Goal: Answer question/provide support: Share knowledge or assist other users

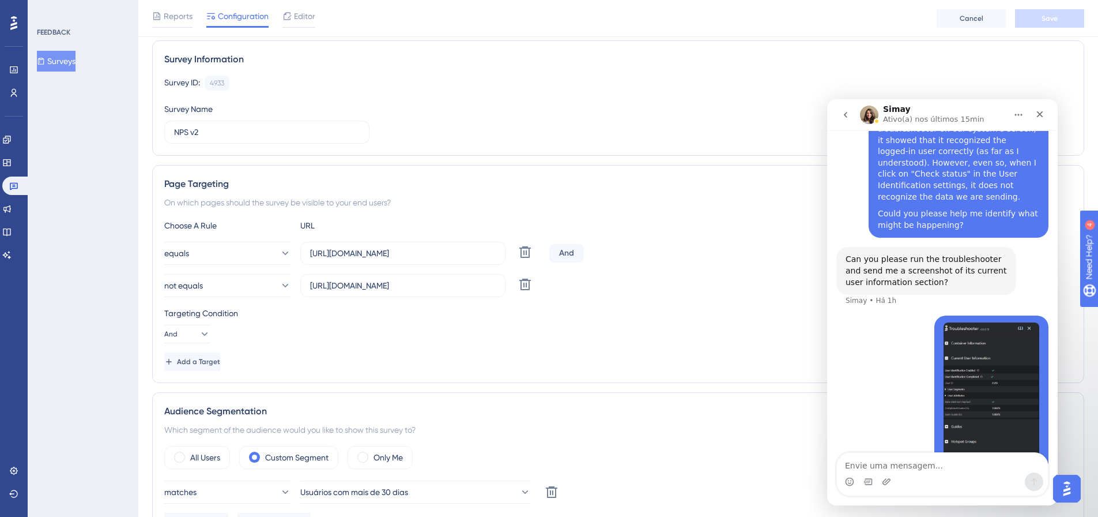
click at [886, 378] on div "Hugo • Há 1h" at bounding box center [943, 406] width 212 height 182
click at [909, 315] on div "Hugo • Há 2h" at bounding box center [943, 406] width 212 height 182
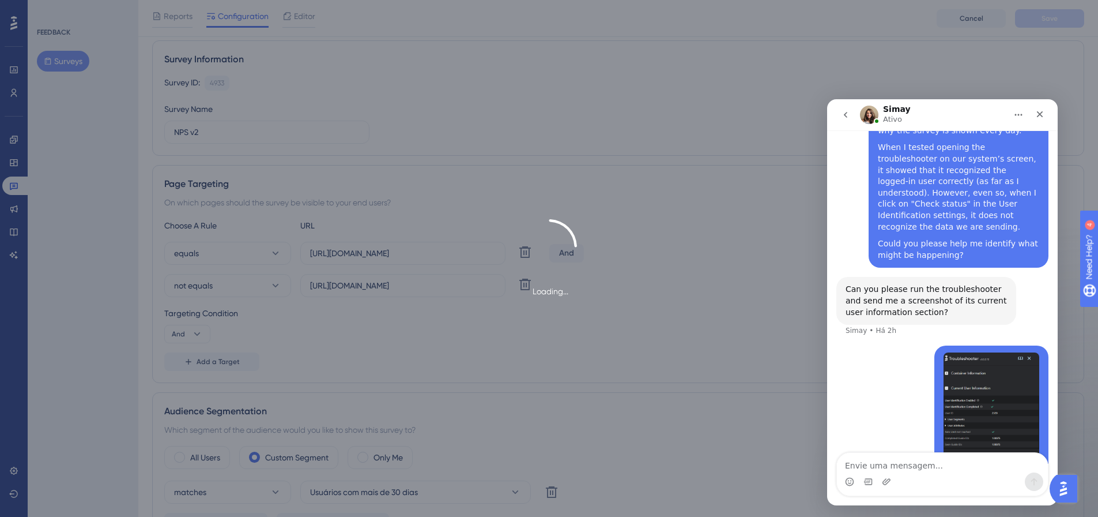
scroll to position [574, 0]
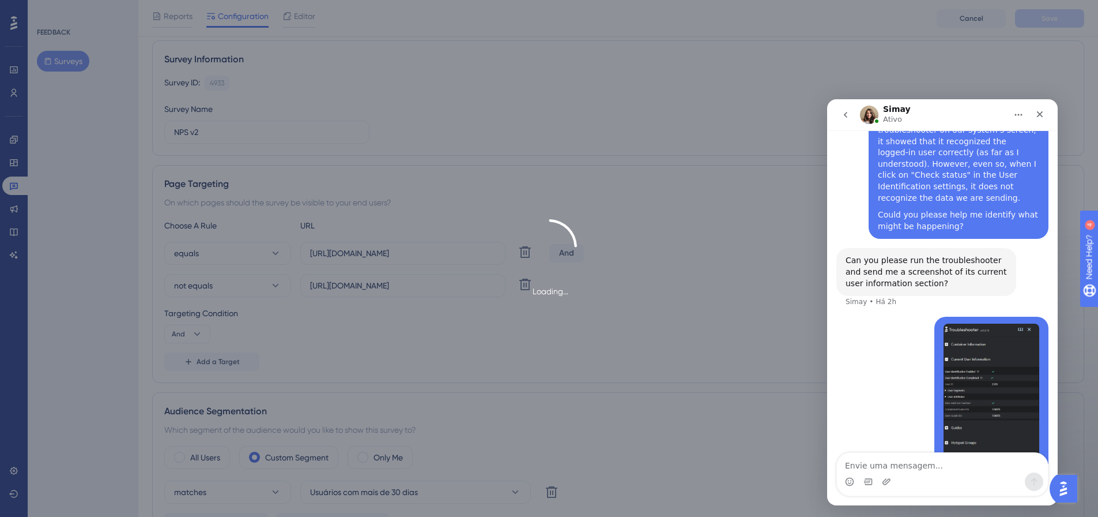
click at [867, 317] on div "Hugo • Há 2h" at bounding box center [943, 408] width 212 height 182
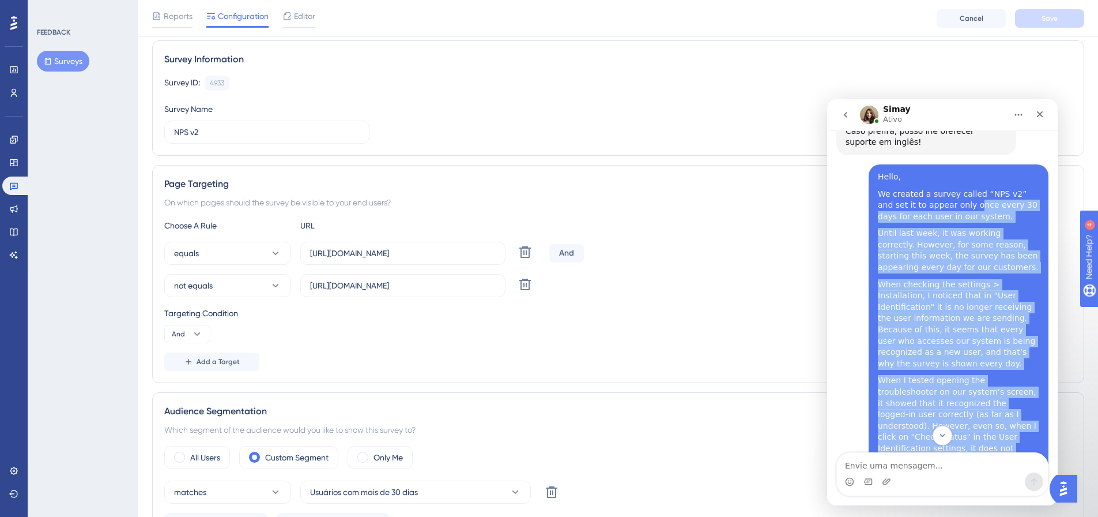
scroll to position [228, 0]
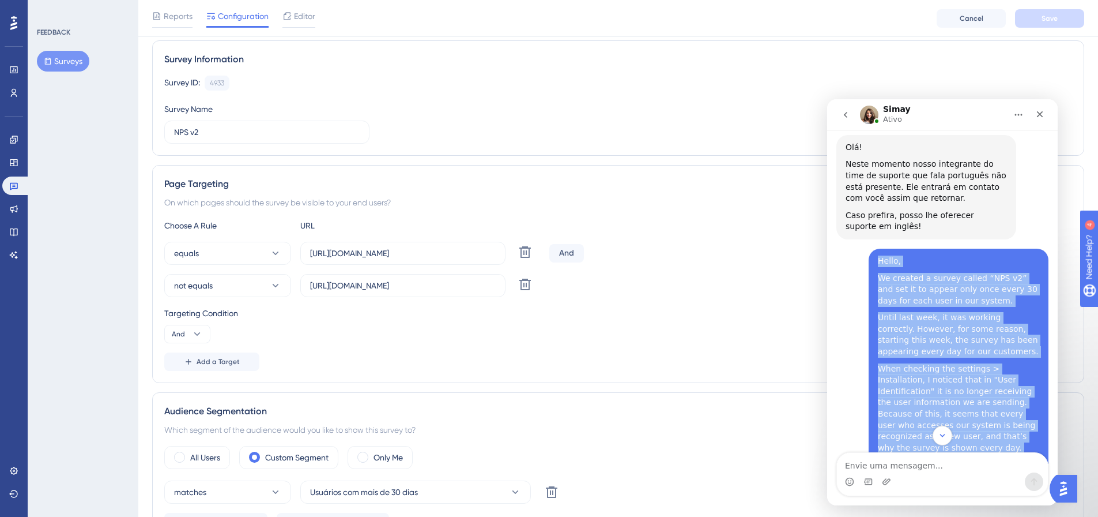
drag, startPoint x: 958, startPoint y: 350, endPoint x: 862, endPoint y: 234, distance: 150.7
click at [862, 249] on div "Hello, We created a survey called “NPS v2” and set it to appear only once every…" at bounding box center [943, 421] width 212 height 345
copy div "Hello, We created a survey called “NPS v2” and set it to appear only once every…"
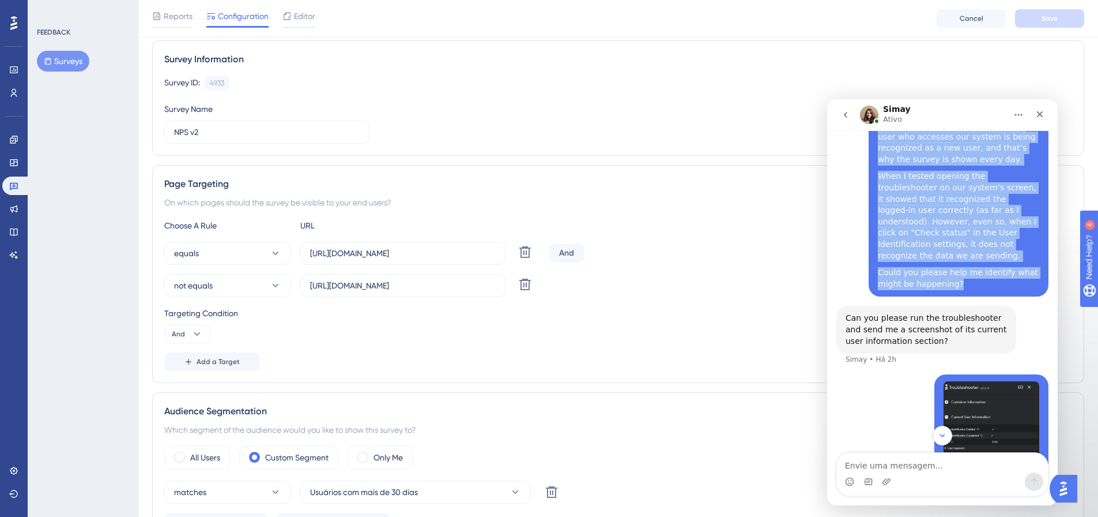
scroll to position [574, 0]
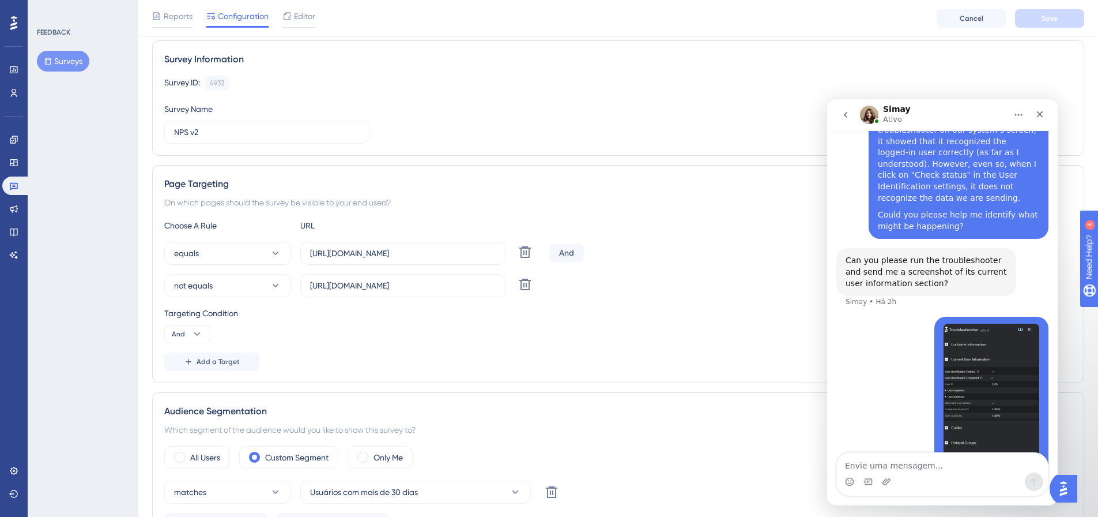
click at [893, 327] on div "Hugo • Há 2h" at bounding box center [943, 408] width 212 height 182
click at [991, 330] on img "Hugo diz…" at bounding box center [992, 400] width 96 height 155
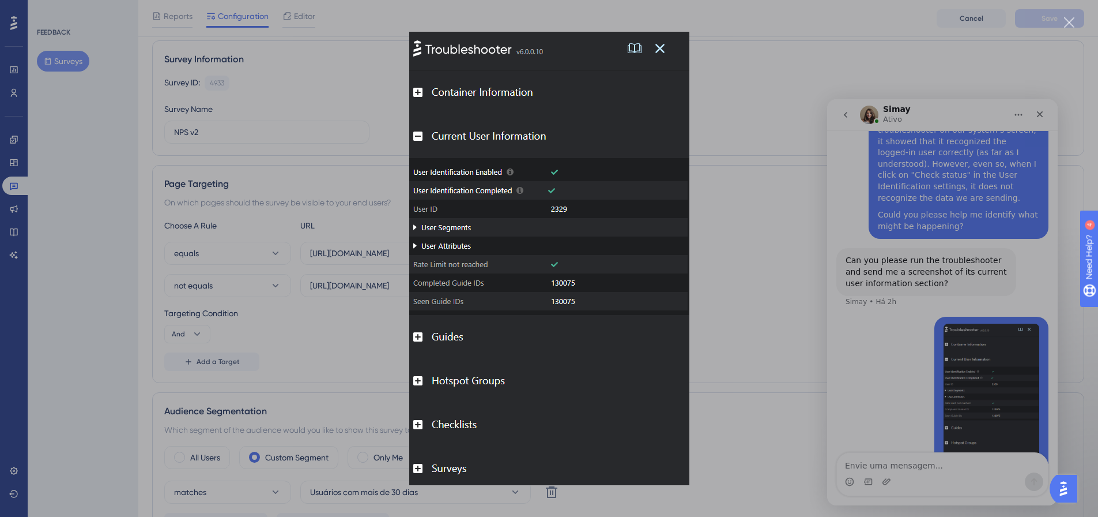
scroll to position [0, 0]
click at [337, 117] on div "Messenger da Intercom" at bounding box center [549, 258] width 1098 height 517
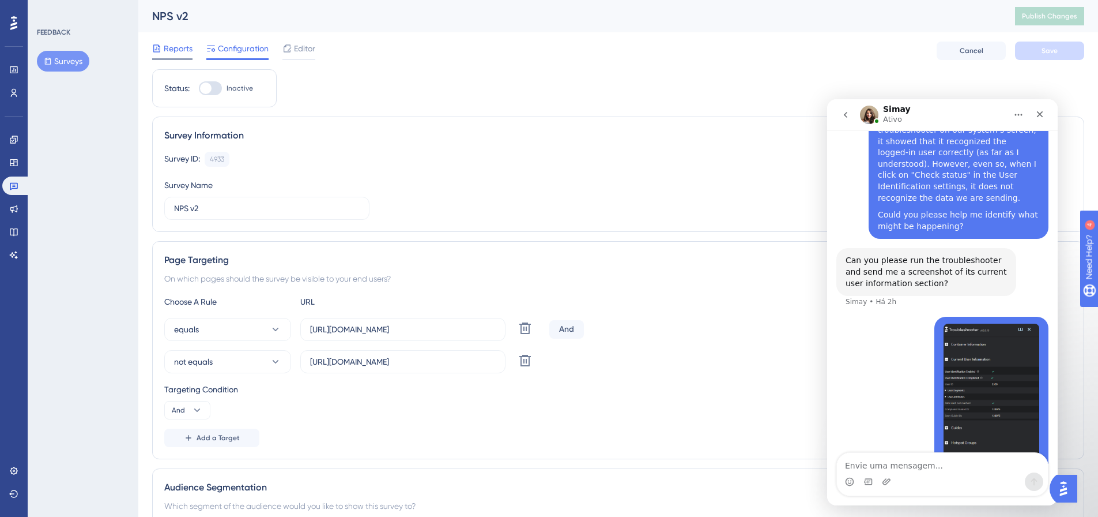
click at [183, 56] on div "Reports" at bounding box center [172, 51] width 40 height 18
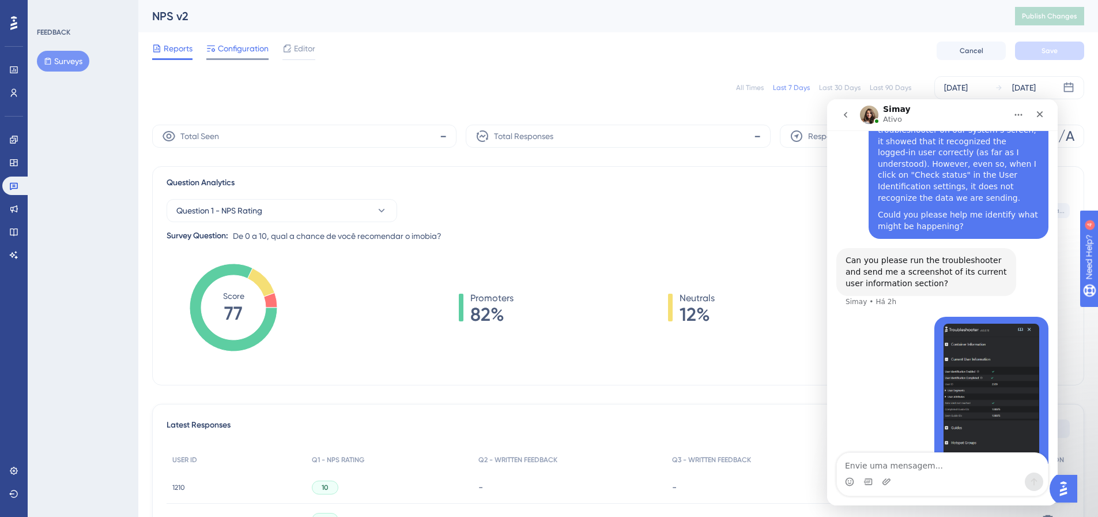
click at [259, 59] on div at bounding box center [237, 59] width 62 height 2
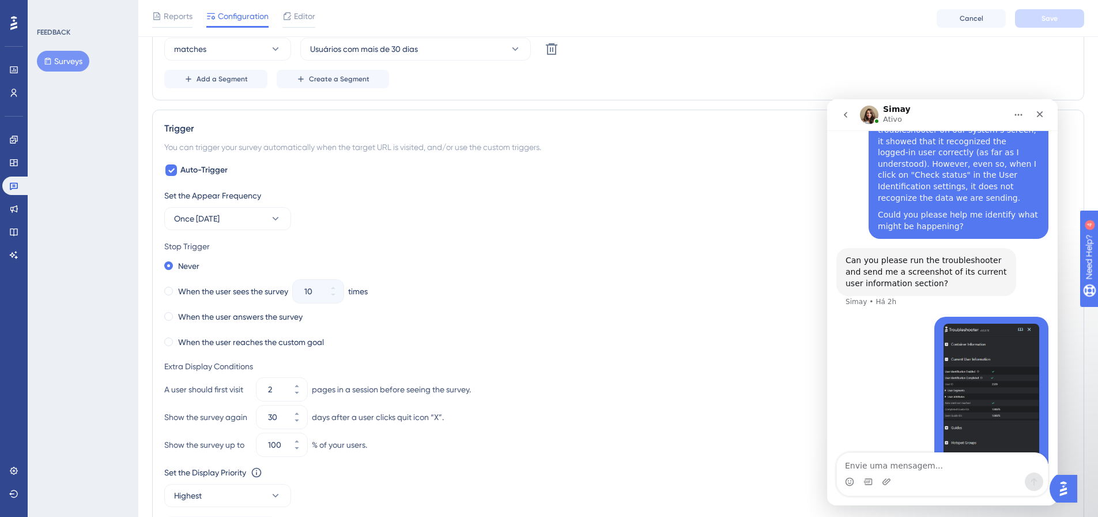
scroll to position [692, 0]
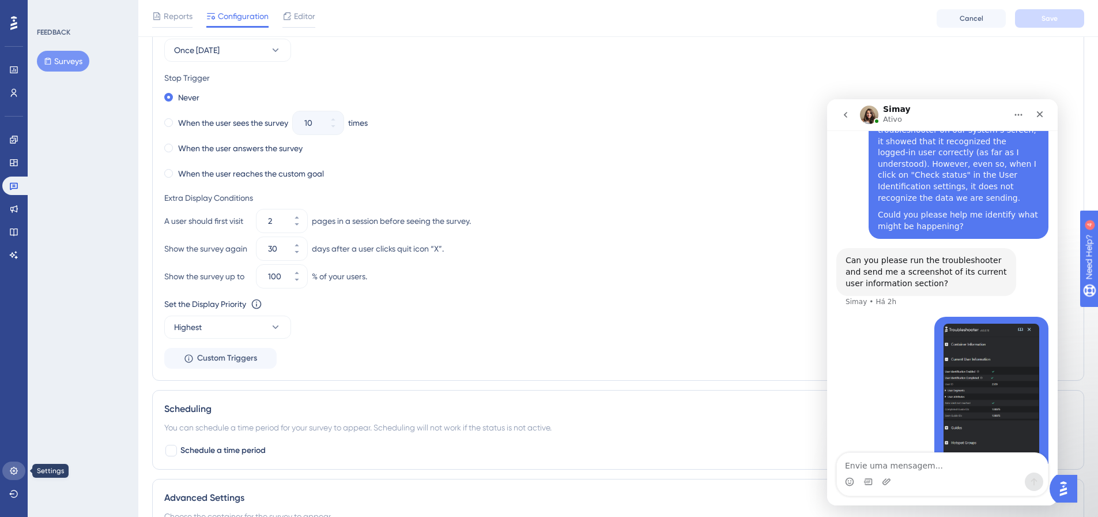
click at [16, 465] on link at bounding box center [13, 470] width 23 height 18
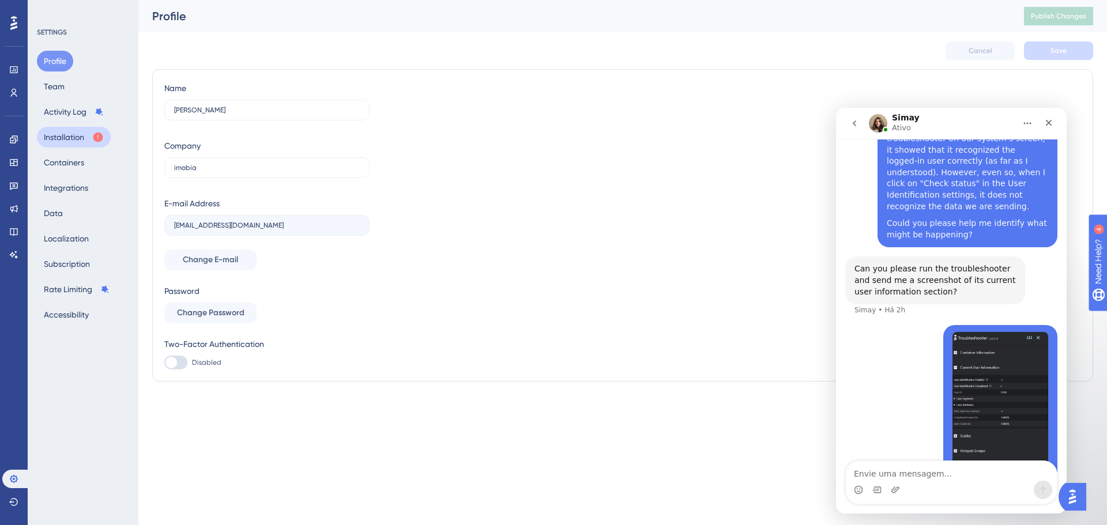
click at [73, 142] on button "Installation" at bounding box center [74, 137] width 74 height 21
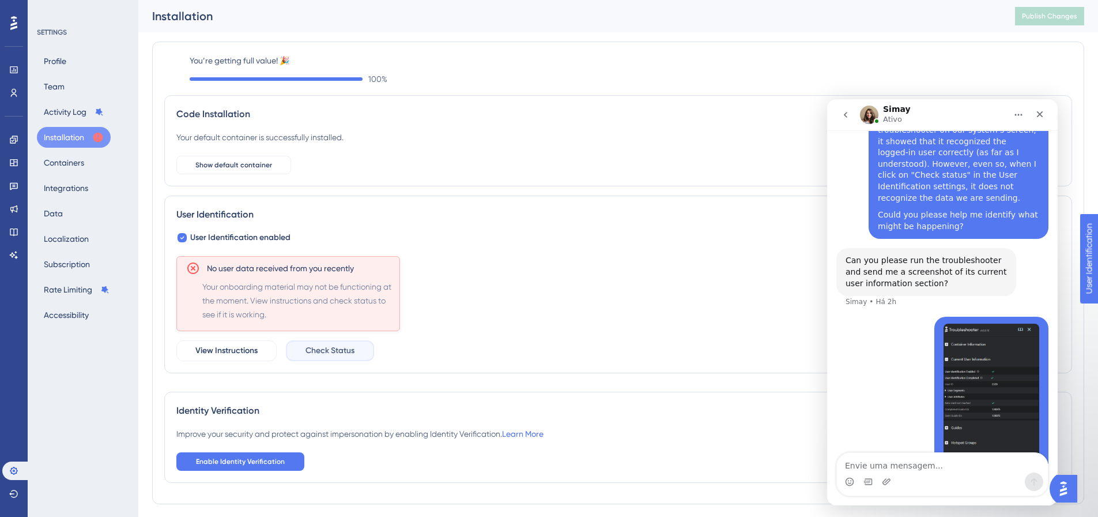
click at [332, 357] on span "Check Status" at bounding box center [330, 351] width 49 height 14
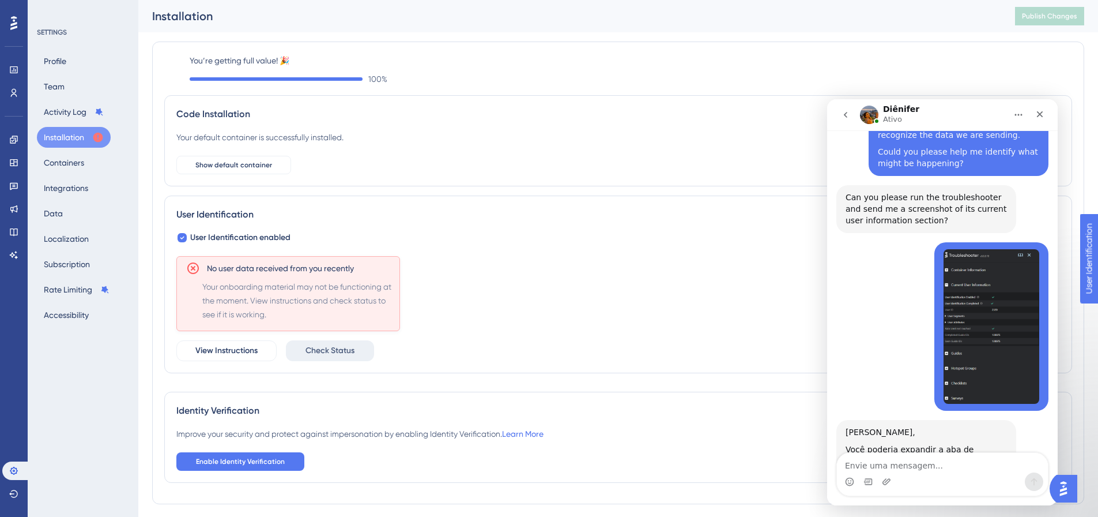
click at [937, 476] on div "Messenger da Intercom" at bounding box center [942, 481] width 211 height 18
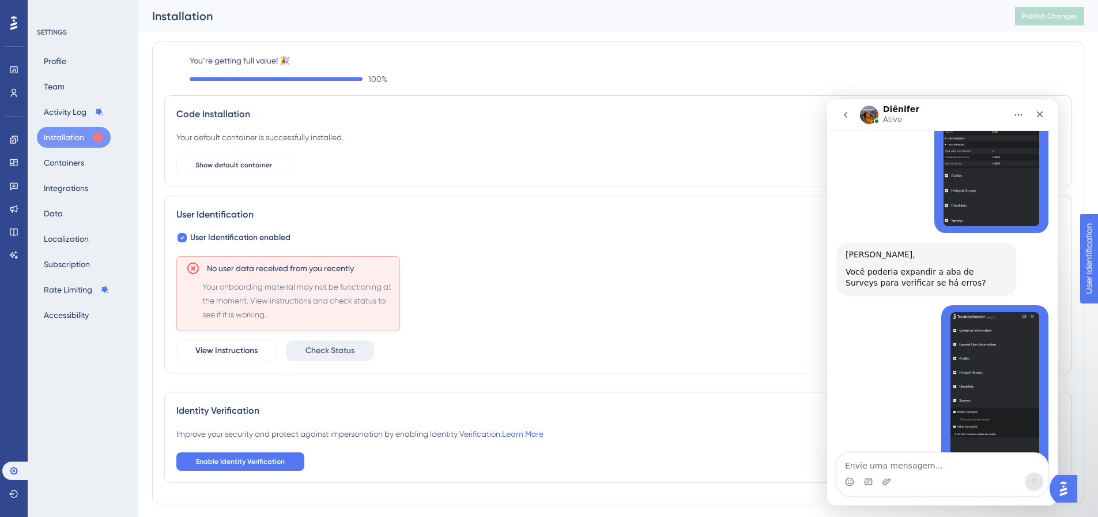
scroll to position [860, 0]
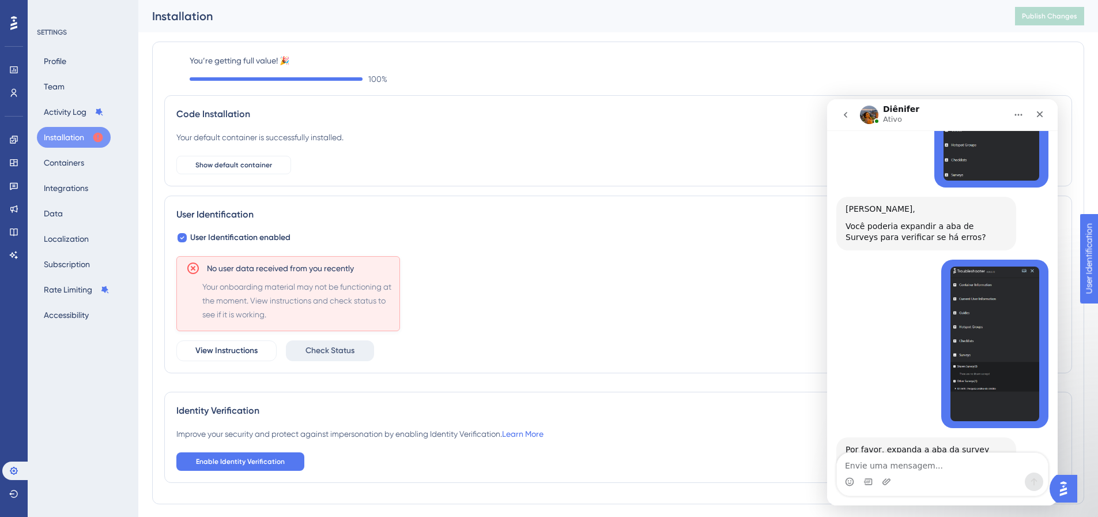
drag, startPoint x: 1045, startPoint y: 345, endPoint x: 993, endPoint y: 327, distance: 55.1
click at [993, 327] on img "Hugo diz…" at bounding box center [995, 343] width 89 height 155
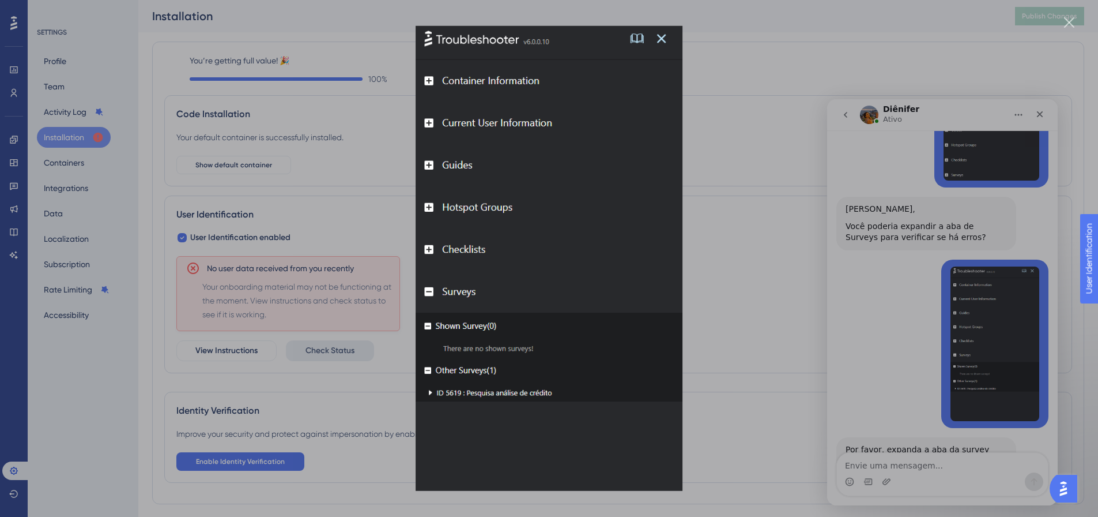
click at [858, 309] on div "Messenger da Intercom" at bounding box center [549, 258] width 1098 height 517
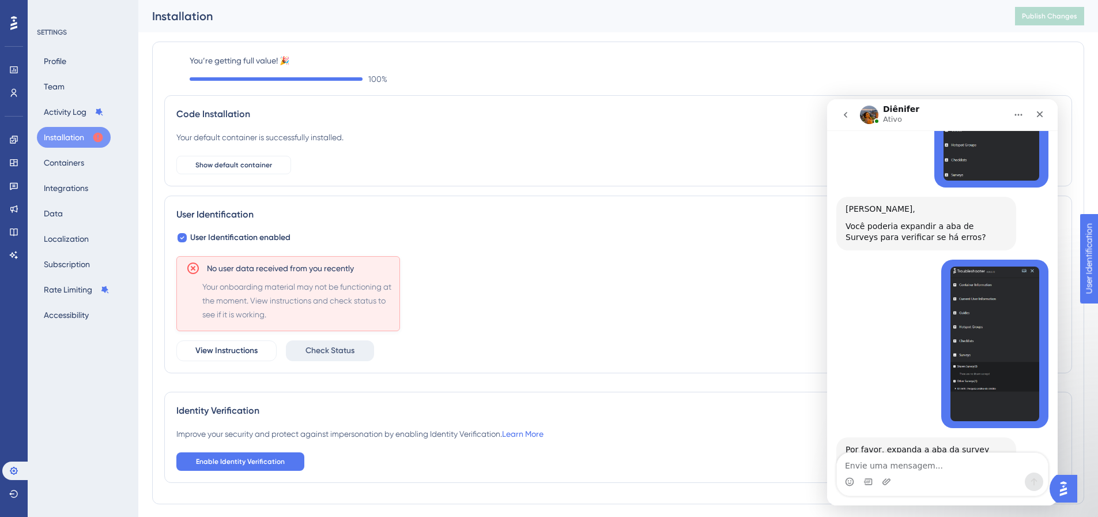
click at [887, 298] on div "[PERSON_NAME] • Há 1min" at bounding box center [943, 348] width 212 height 178
click at [962, 281] on img "Hugo diz…" at bounding box center [995, 343] width 89 height 155
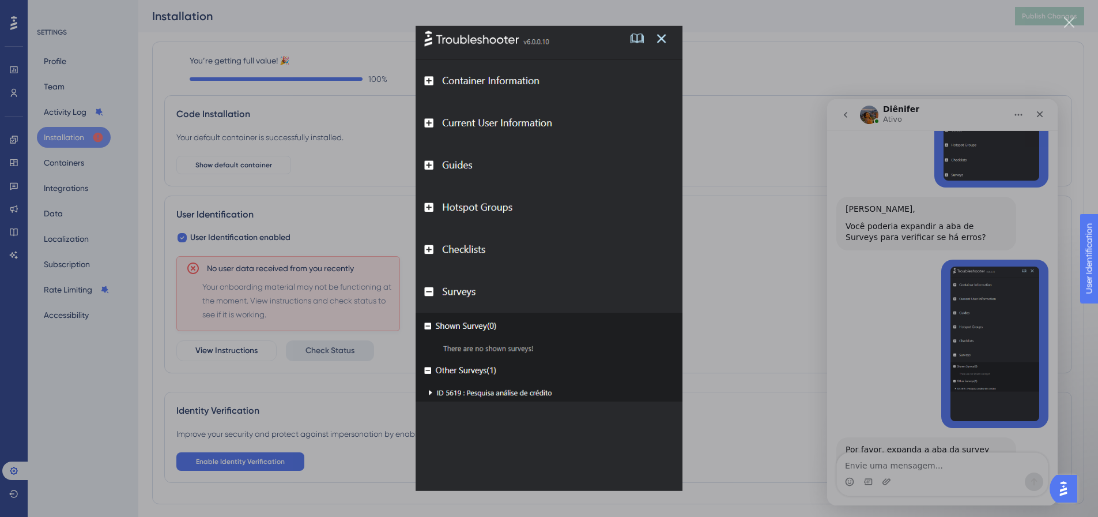
click at [862, 261] on div "Messenger da Intercom" at bounding box center [549, 258] width 1098 height 517
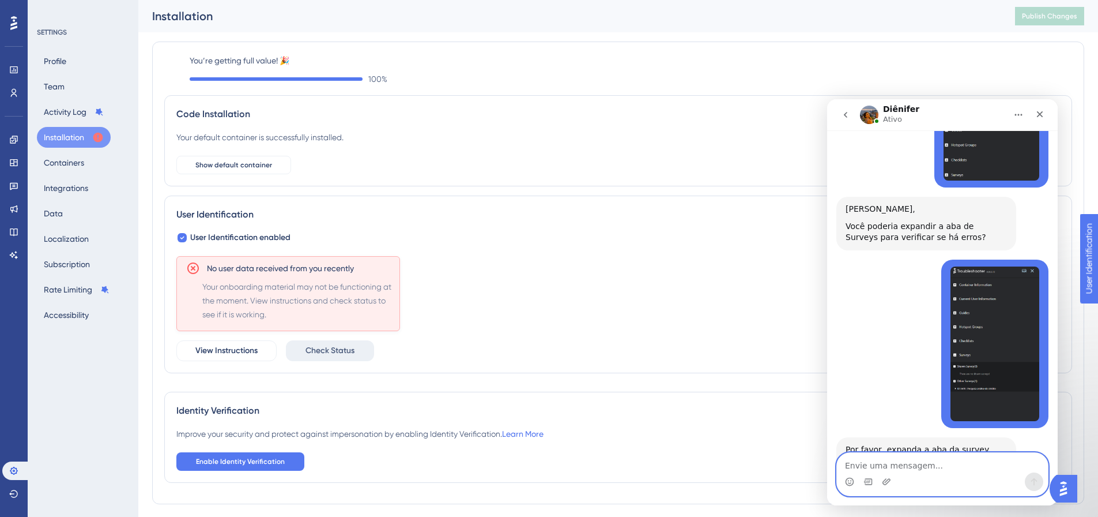
click at [869, 468] on textarea "Envie uma mensagem..." at bounding box center [942, 463] width 211 height 20
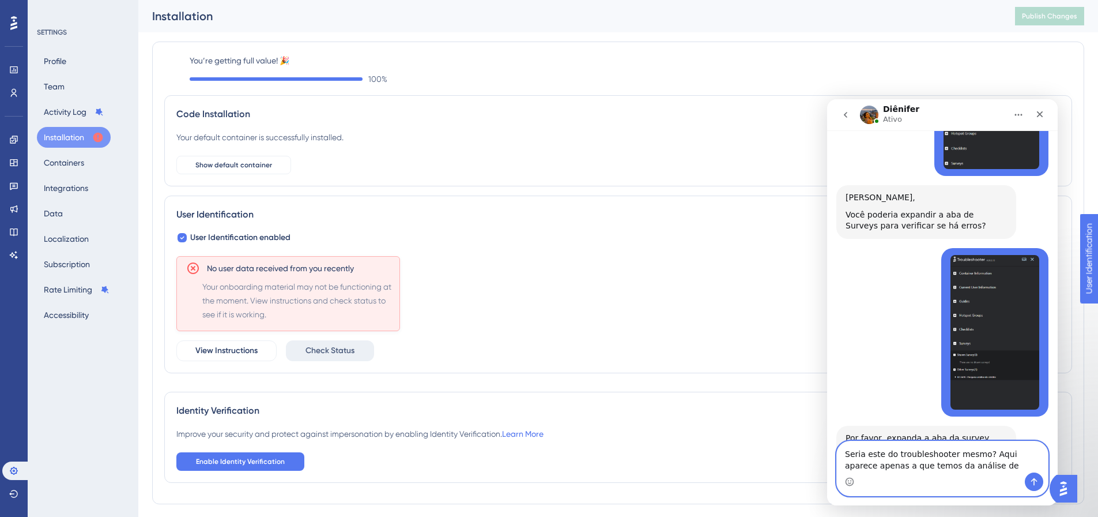
type textarea "Seria este do troubleshooter mesmo? Aqui aparece apenas a que temos da análise …"
paste textarea "Envie uma mensagem..."
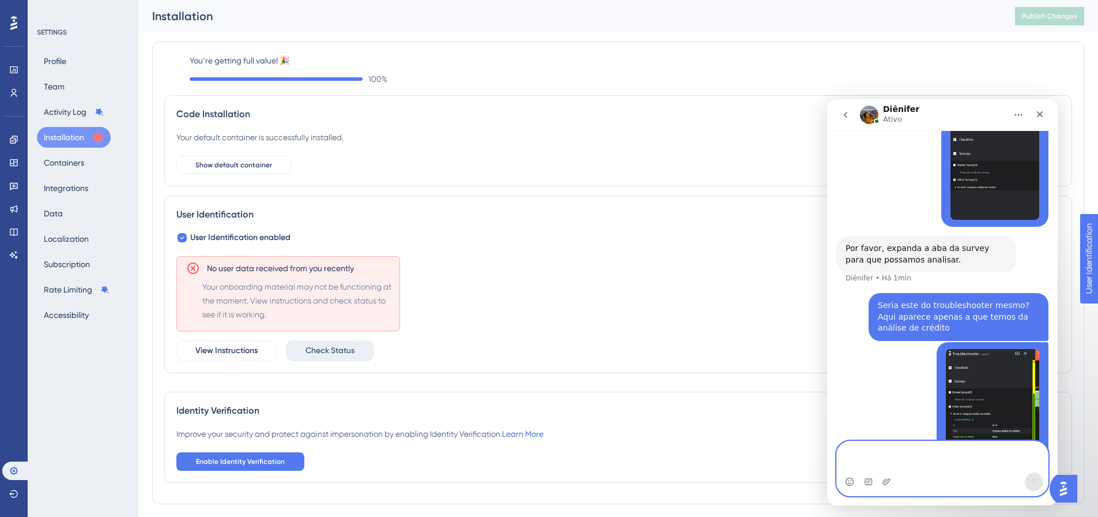
scroll to position [1098, 0]
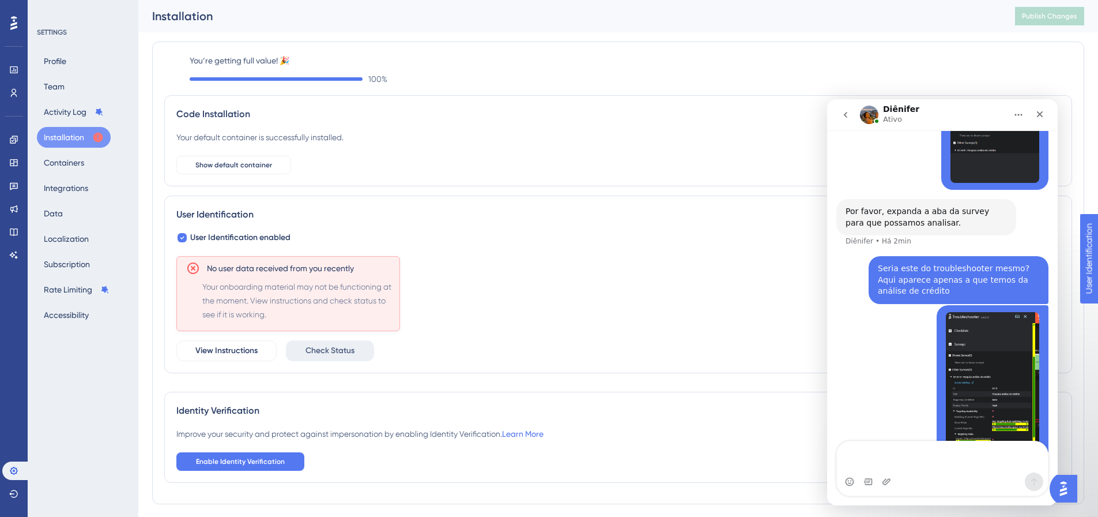
click at [918, 305] on div "Hugo • Agora" at bounding box center [943, 396] width 212 height 182
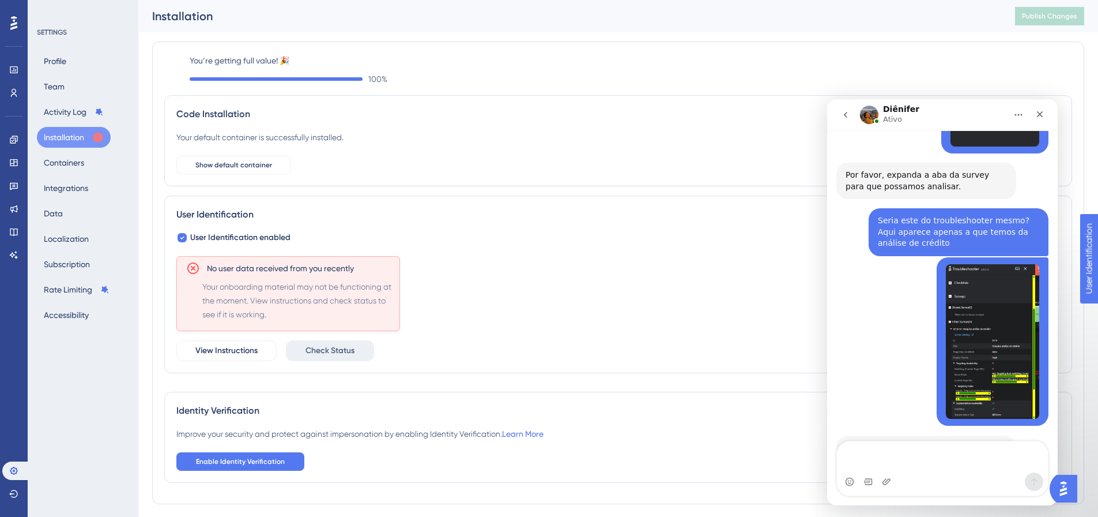
scroll to position [1155, 0]
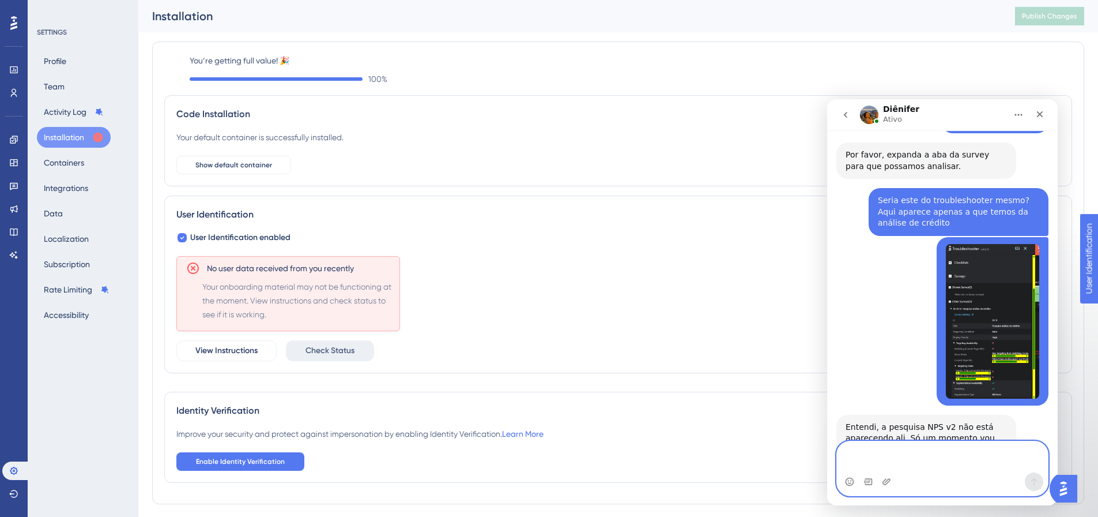
click at [959, 462] on textarea "Envie uma mensagem..." at bounding box center [942, 456] width 211 height 31
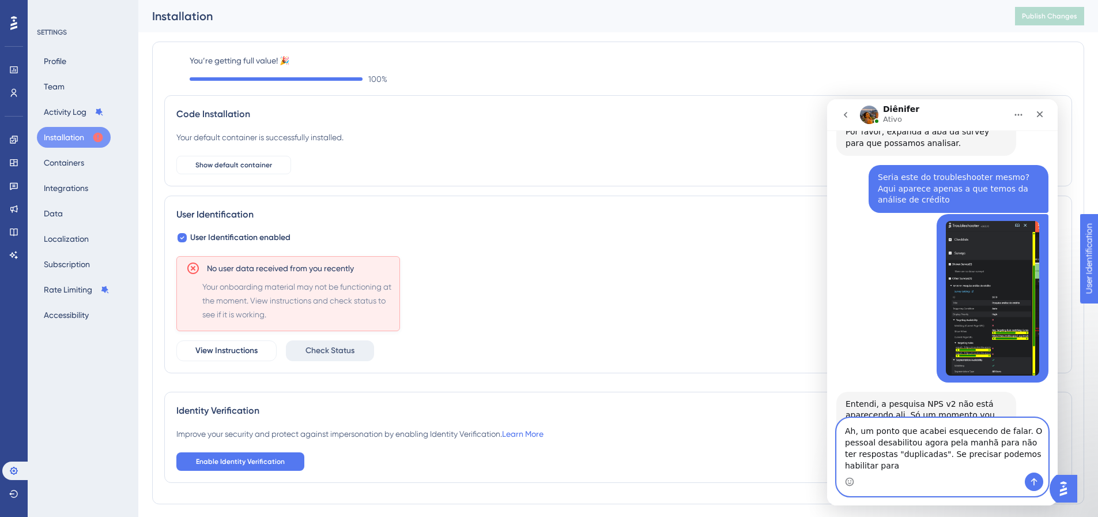
scroll to position [1189, 0]
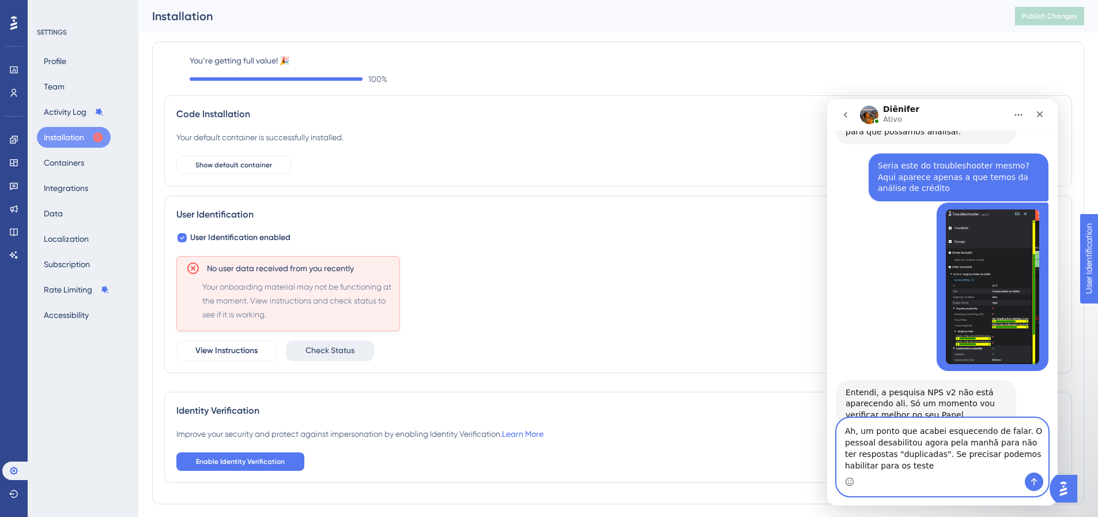
type textarea "Ah, um ponto que acabei esquecendo de falar. O pessoal desabilitou agora pela m…"
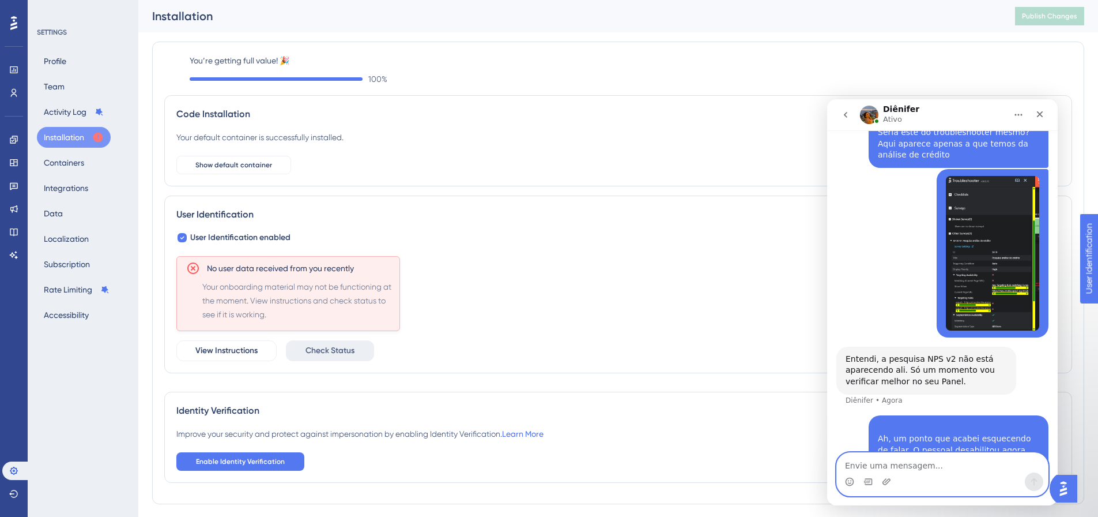
click at [961, 461] on textarea "Envie uma mensagem..." at bounding box center [942, 463] width 211 height 20
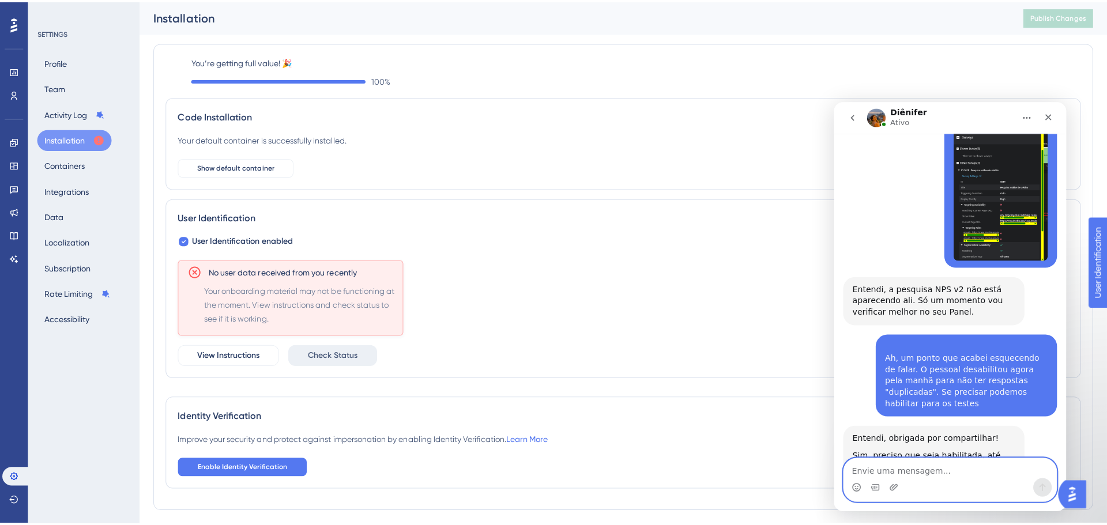
scroll to position [1297, 0]
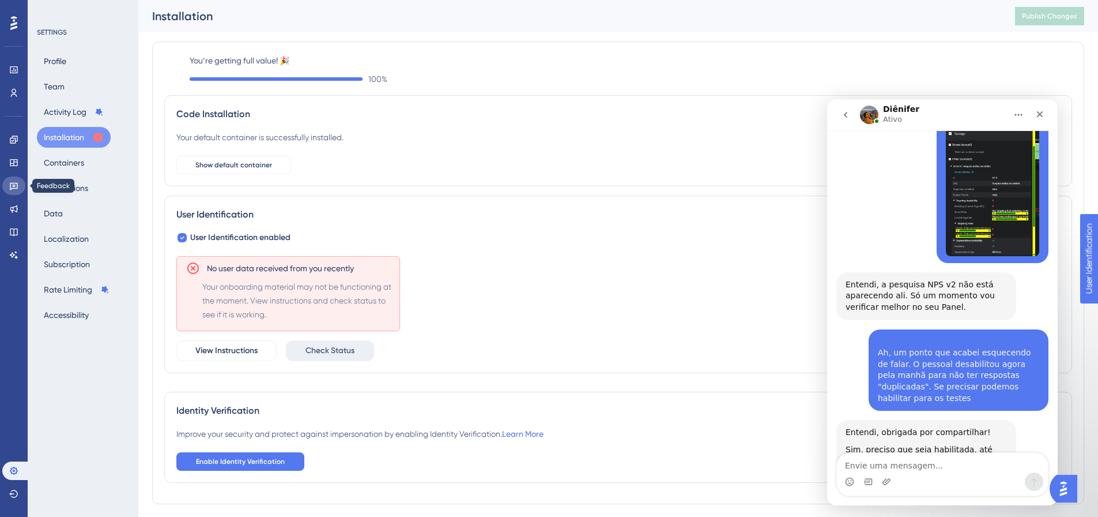
click at [9, 183] on icon at bounding box center [13, 185] width 9 height 9
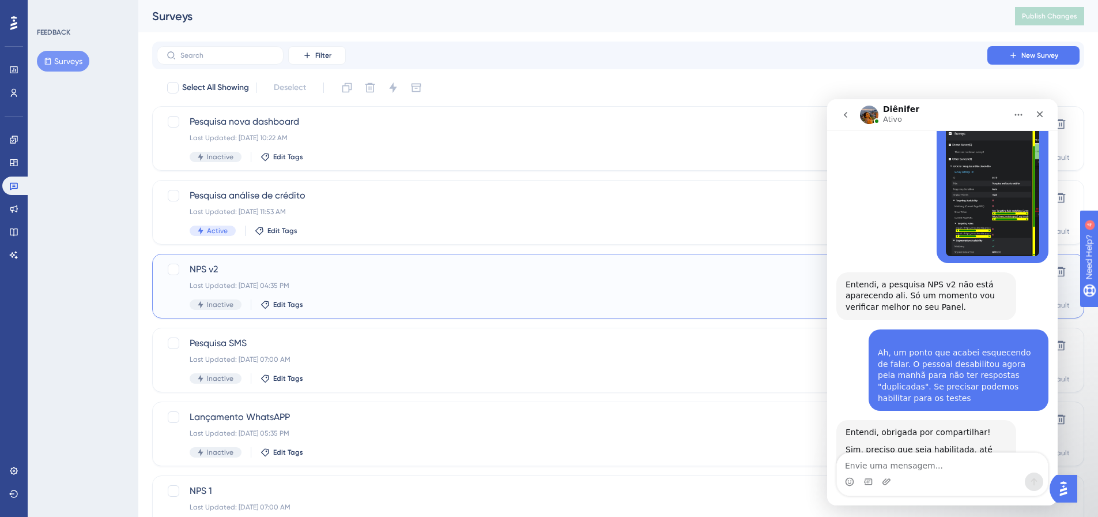
click at [350, 270] on span "NPS v2" at bounding box center [572, 269] width 765 height 14
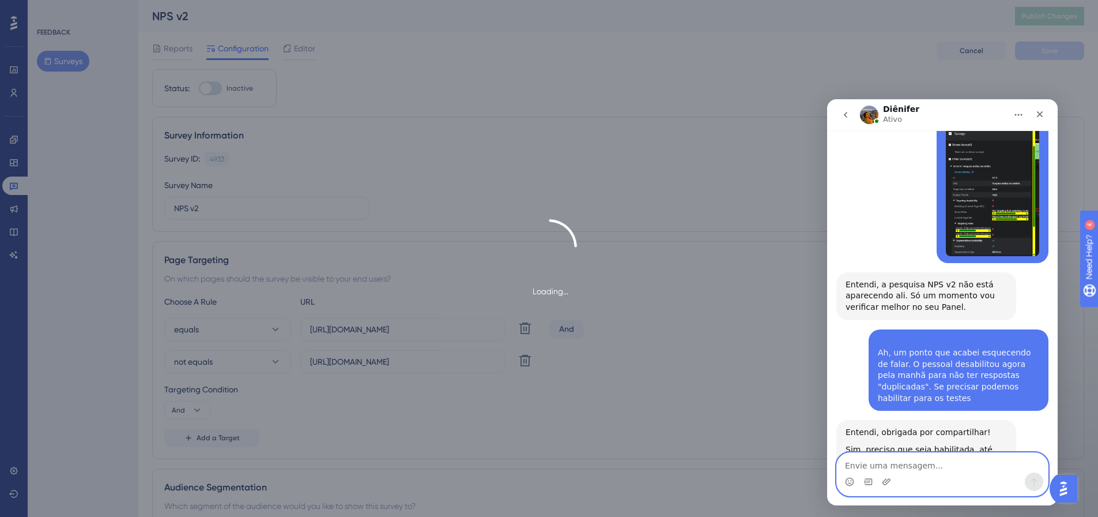
click at [860, 465] on textarea "Envie uma mensagem..." at bounding box center [942, 463] width 211 height 20
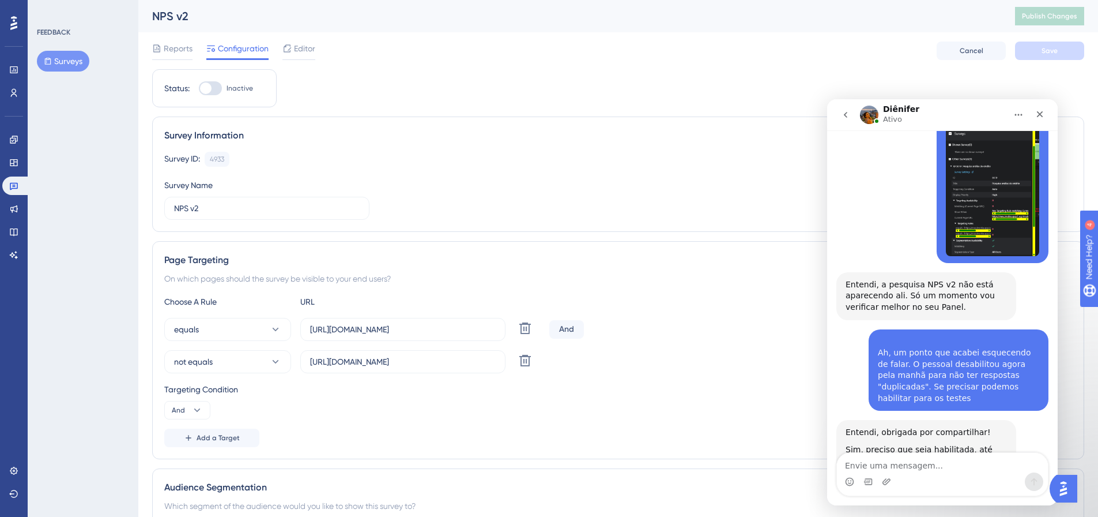
click at [214, 93] on div at bounding box center [210, 88] width 23 height 14
click at [199, 89] on input "Inactive" at bounding box center [198, 88] width 1 height 1
checkbox input "true"
click at [1034, 54] on button "Save" at bounding box center [1049, 51] width 69 height 18
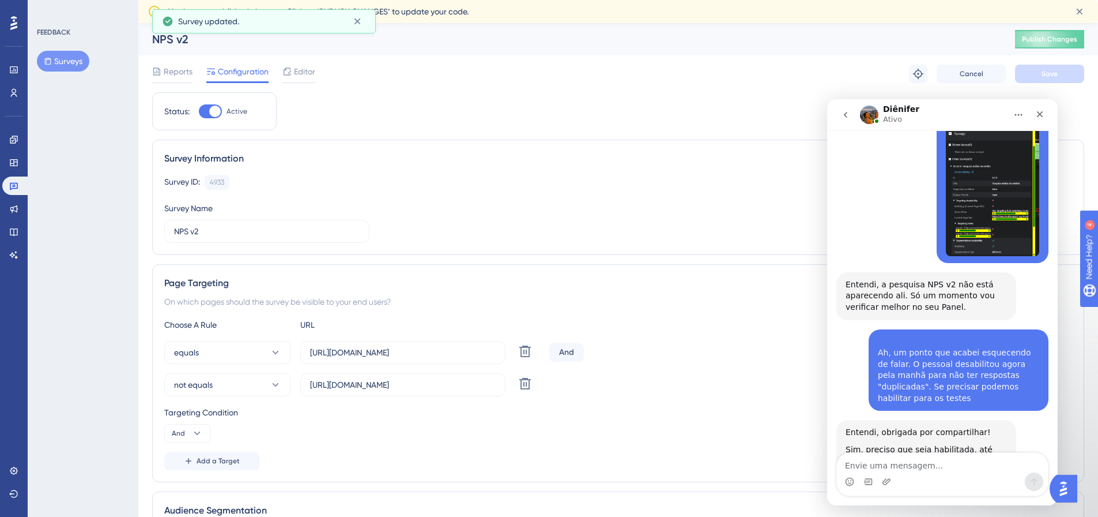
click at [1064, 48] on div "NPS v2 Publish Changes" at bounding box center [618, 39] width 960 height 32
click at [1061, 42] on span "Publish Changes" at bounding box center [1049, 39] width 55 height 9
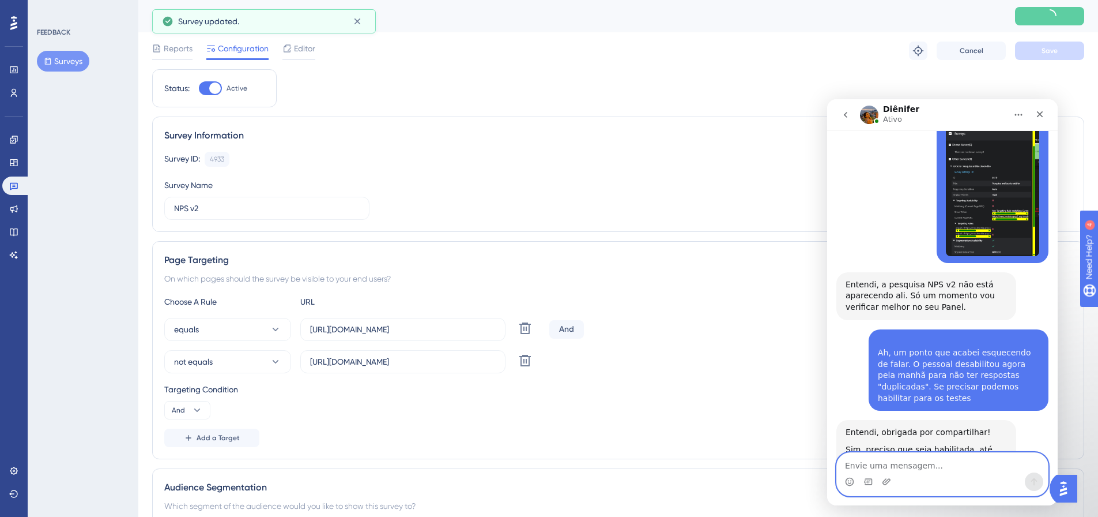
click at [882, 455] on textarea "Envie uma mensagem..." at bounding box center [942, 463] width 211 height 20
type textarea "Ativei aqui"
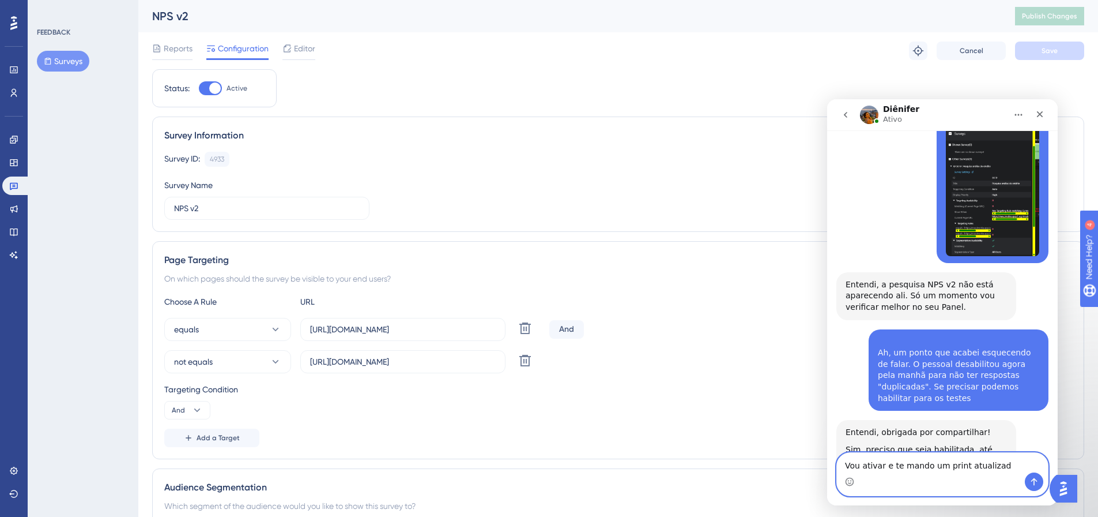
type textarea "Vou ativar e te mando um print atualizado"
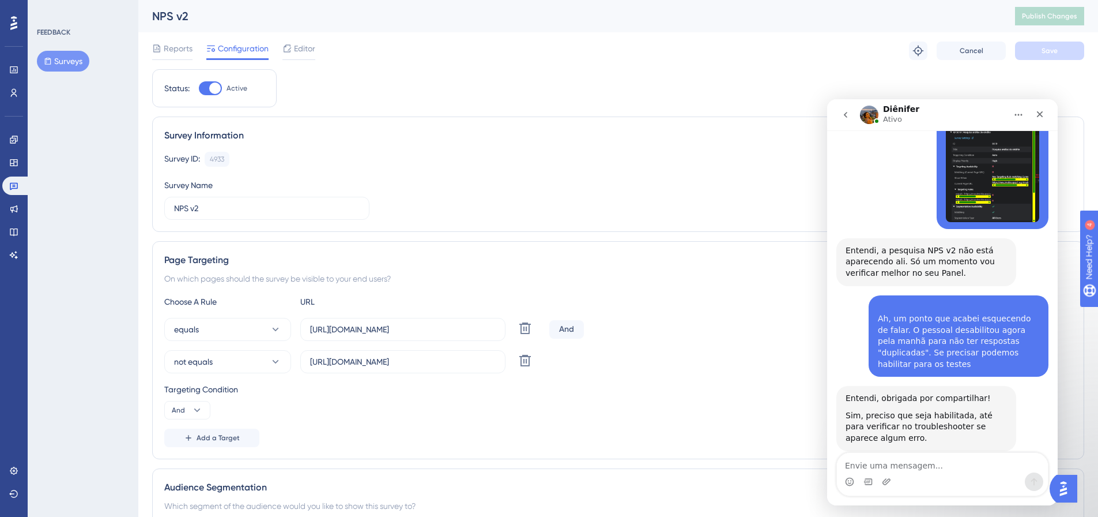
drag, startPoint x: 684, startPoint y: 334, endPoint x: 642, endPoint y: 297, distance: 56.8
click at [680, 330] on div "equals [URL][DOMAIN_NAME] Delete And" at bounding box center [618, 329] width 908 height 23
click at [907, 473] on div "Messenger da Intercom" at bounding box center [942, 481] width 211 height 18
click at [907, 465] on textarea "Envie uma mensagem..." at bounding box center [942, 463] width 211 height 20
type textarea "Agora sim"
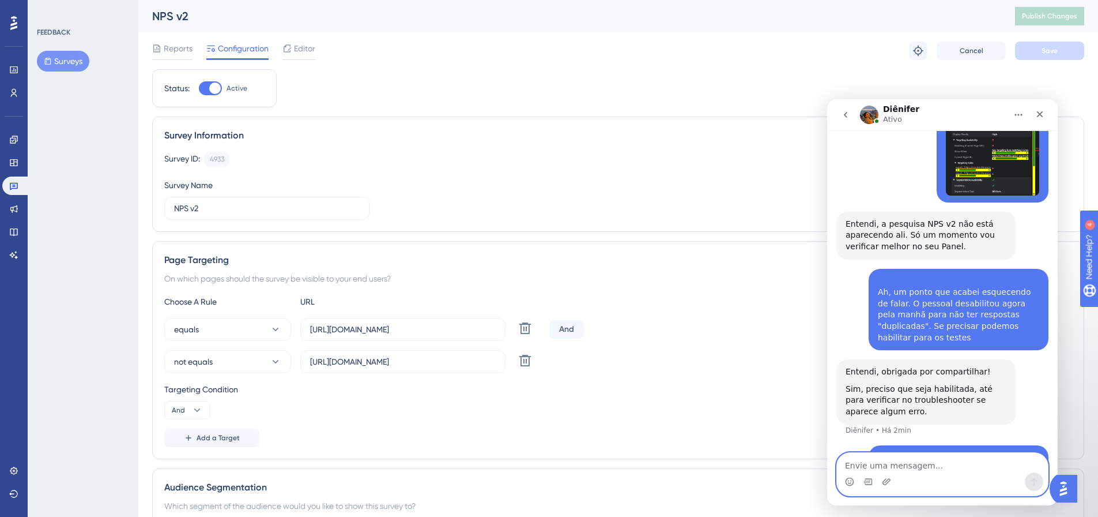
paste textarea "Envie uma mensagem..."
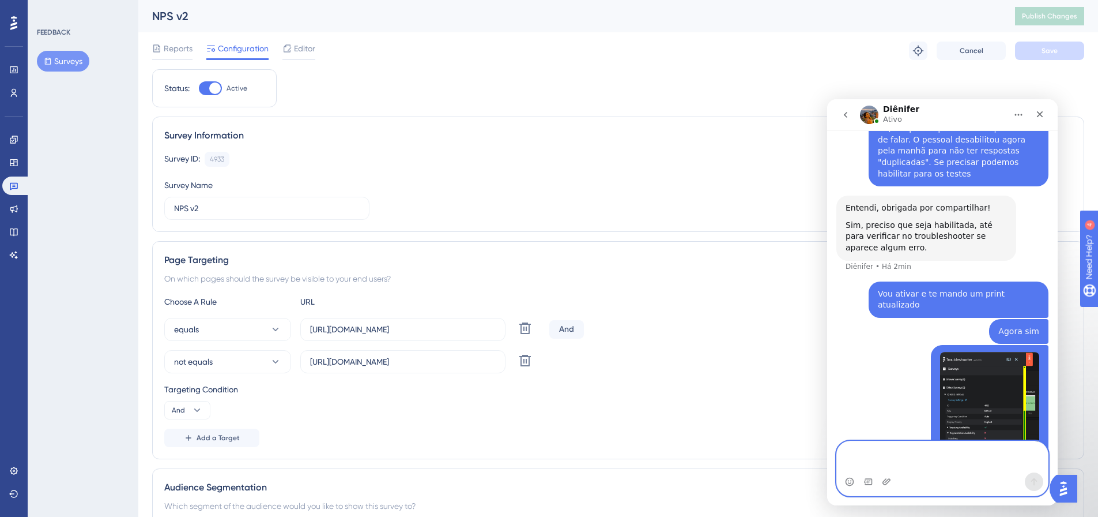
scroll to position [1539, 0]
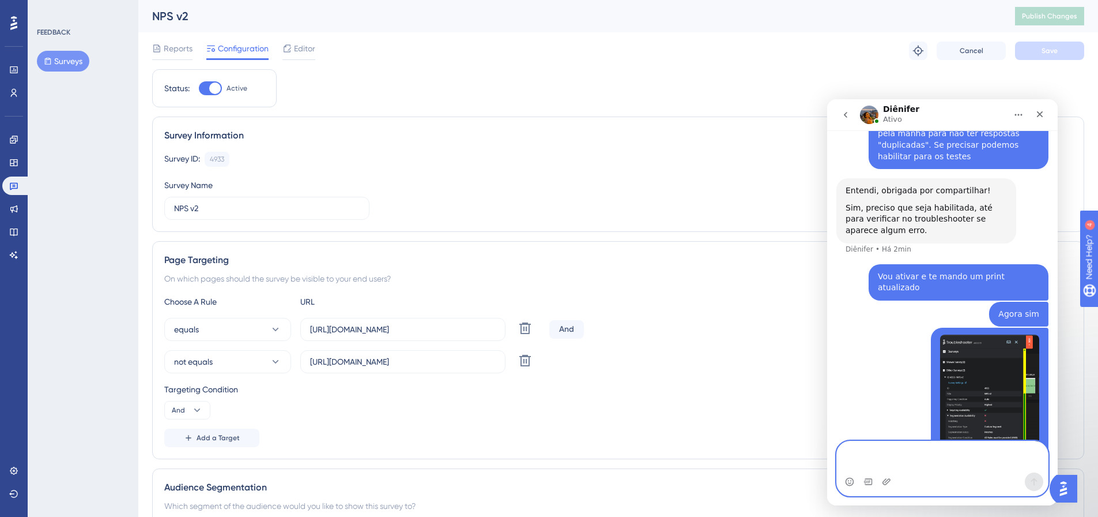
click at [898, 458] on textarea "Envie uma mensagem..." at bounding box center [942, 456] width 211 height 31
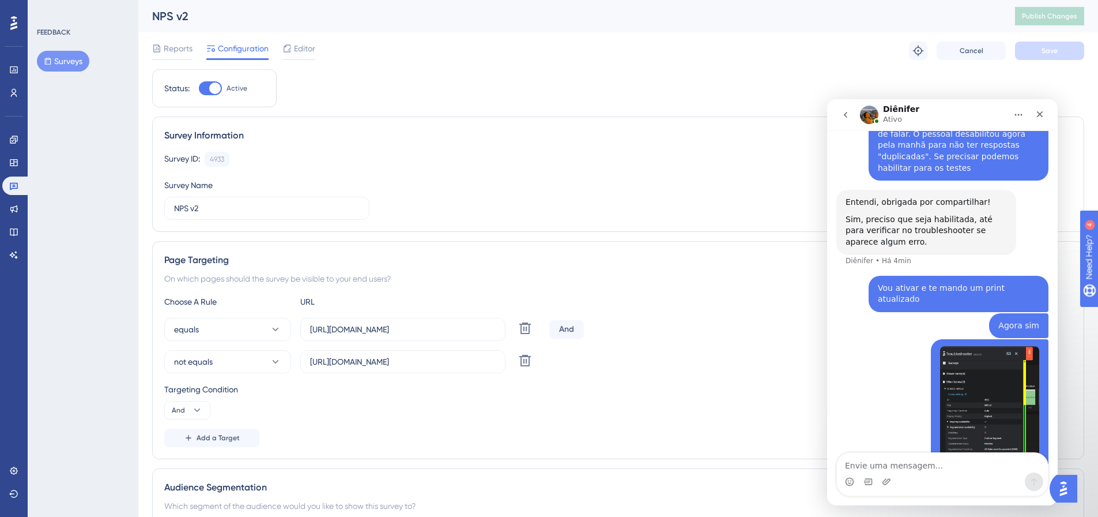
click at [850, 394] on div "[PERSON_NAME] • Há 2min" at bounding box center [943, 430] width 212 height 182
click at [857, 417] on div "[PERSON_NAME] • Há 3min" at bounding box center [943, 430] width 212 height 182
click at [655, 420] on div "Choose A Rule URL equals [URL][DOMAIN_NAME] Delete And not equals [URL][DOMAIN_…" at bounding box center [618, 371] width 908 height 152
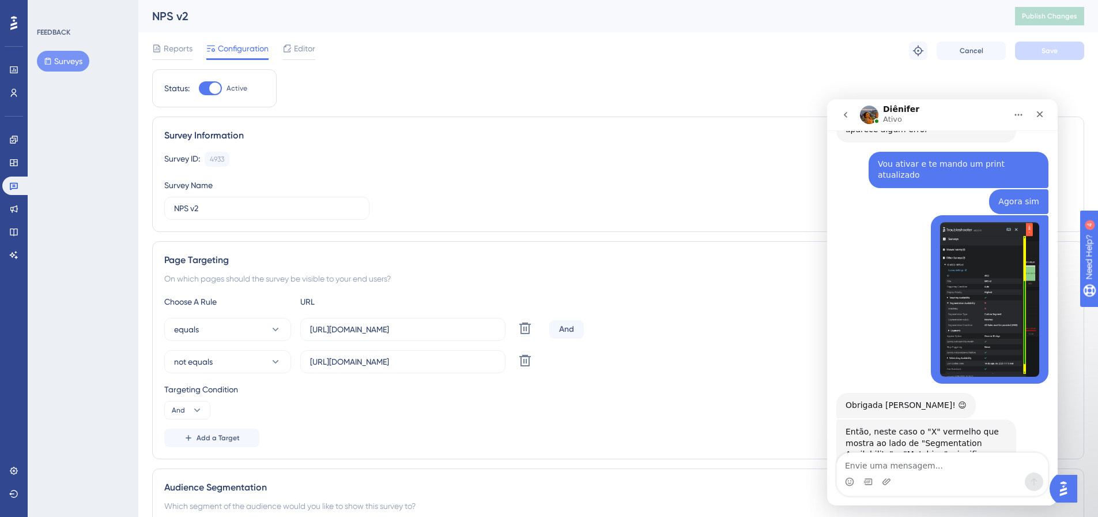
scroll to position [1659, 0]
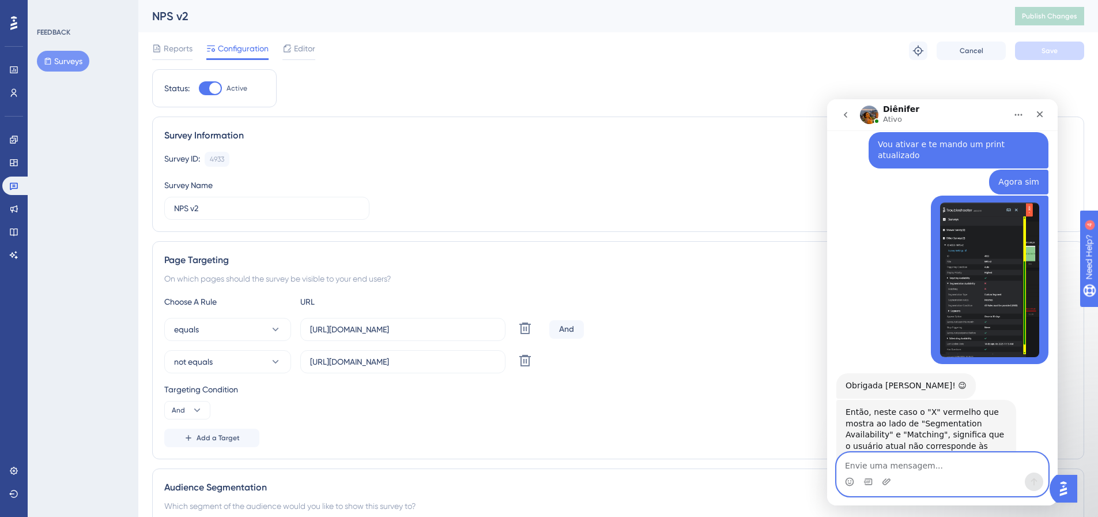
click at [915, 468] on textarea "Envie uma mensagem..." at bounding box center [942, 463] width 211 height 20
click at [938, 469] on textarea "Envie uma mensagem..." at bounding box center [942, 463] width 211 height 20
type textarea "Vou dar uma olhadinha aqui"
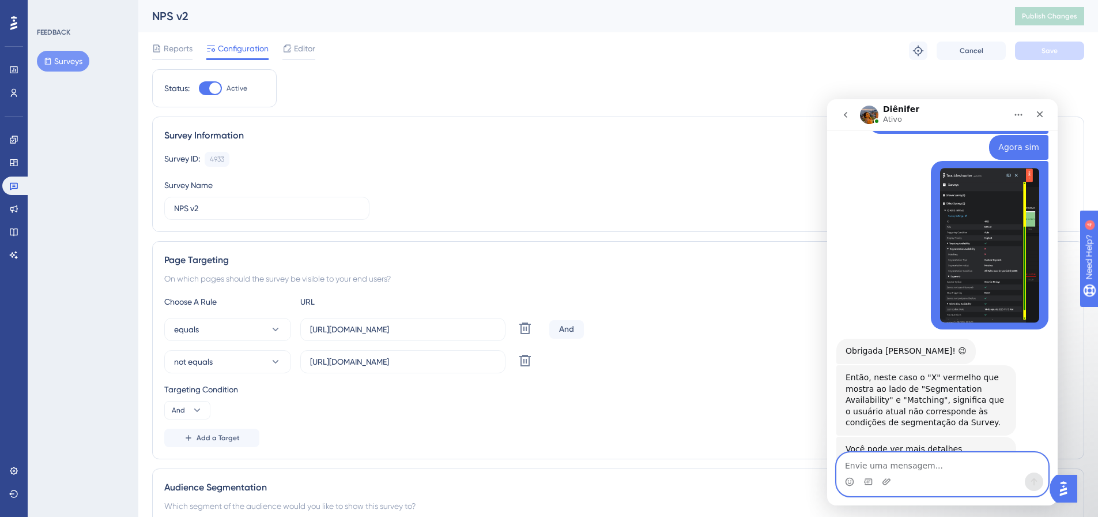
scroll to position [1728, 0]
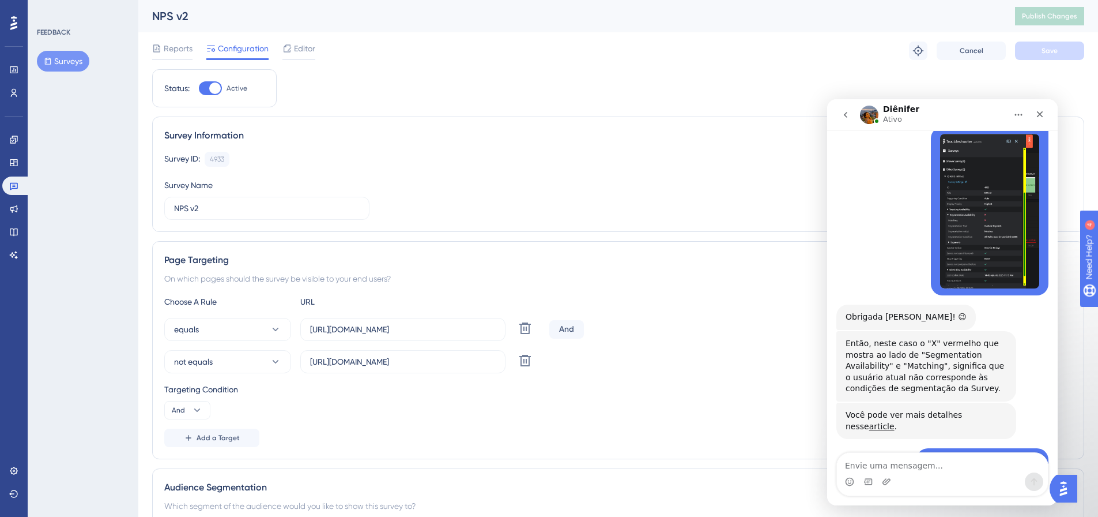
click at [868, 338] on div "Então, neste caso o "X" vermelho que mostra ao lado de "Segmentation Availabili…" at bounding box center [926, 366] width 161 height 57
click at [964, 214] on img "Hugo diz…" at bounding box center [989, 211] width 99 height 155
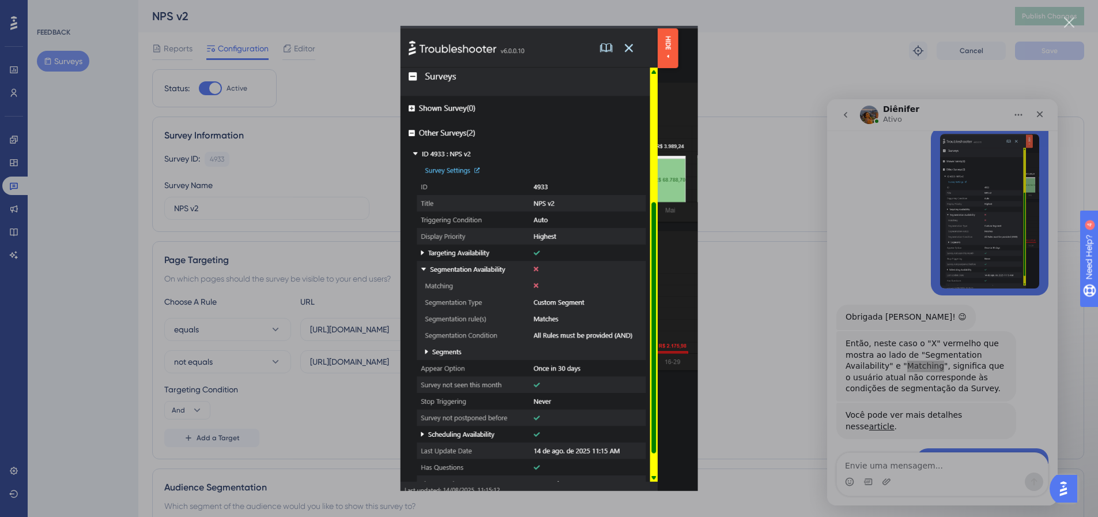
click at [961, 277] on div "Messenger da Intercom" at bounding box center [549, 258] width 1098 height 517
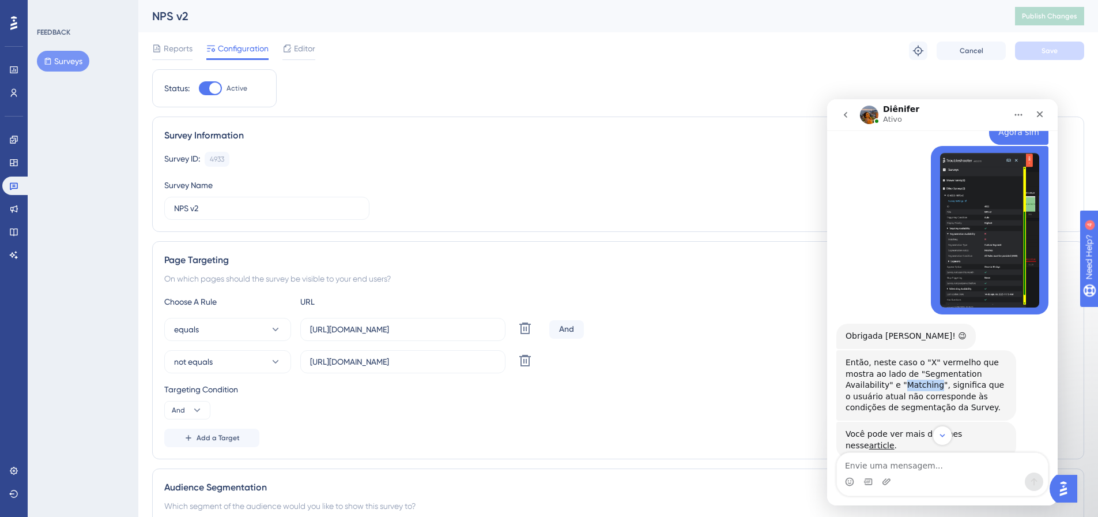
scroll to position [1722, 0]
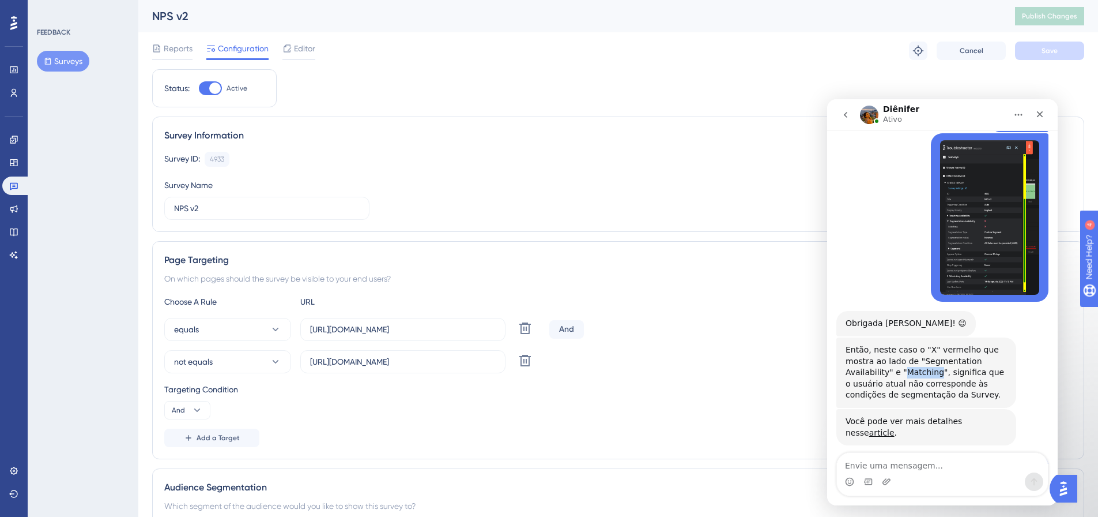
click at [879, 344] on div "Então, neste caso o "X" vermelho que mostra ao lado de "Segmentation Availabili…" at bounding box center [926, 372] width 161 height 57
click at [878, 344] on div "Então, neste caso o "X" vermelho que mostra ao lado de "Segmentation Availabili…" at bounding box center [926, 372] width 161 height 57
click at [865, 344] on div "Então, neste caso o "X" vermelho que mostra ao lado de "Segmentation Availabili…" at bounding box center [926, 372] width 161 height 57
copy div "Matching"
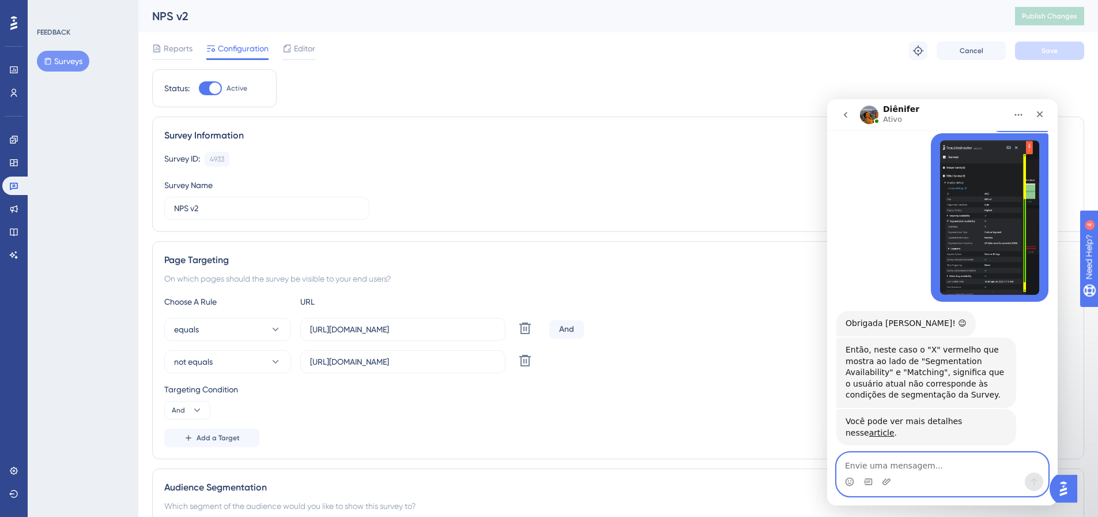
click at [894, 461] on textarea "Envie uma mensagem..." at bounding box center [942, 463] width 211 height 20
type textarea "QUan"
type textarea "No caso, quando este Matching não ocorre, a pesquisa não irá aparecer para este…"
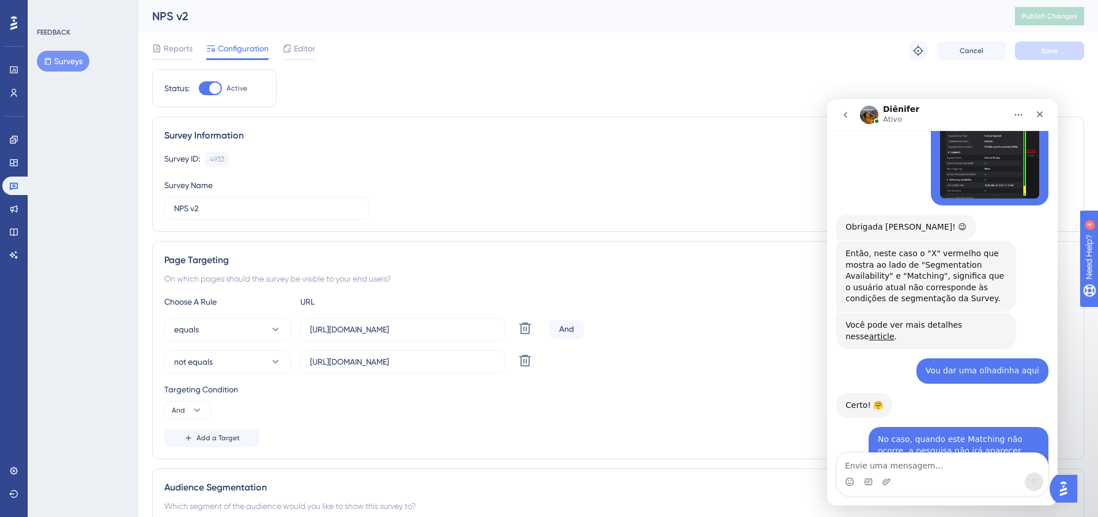
scroll to position [1820, 0]
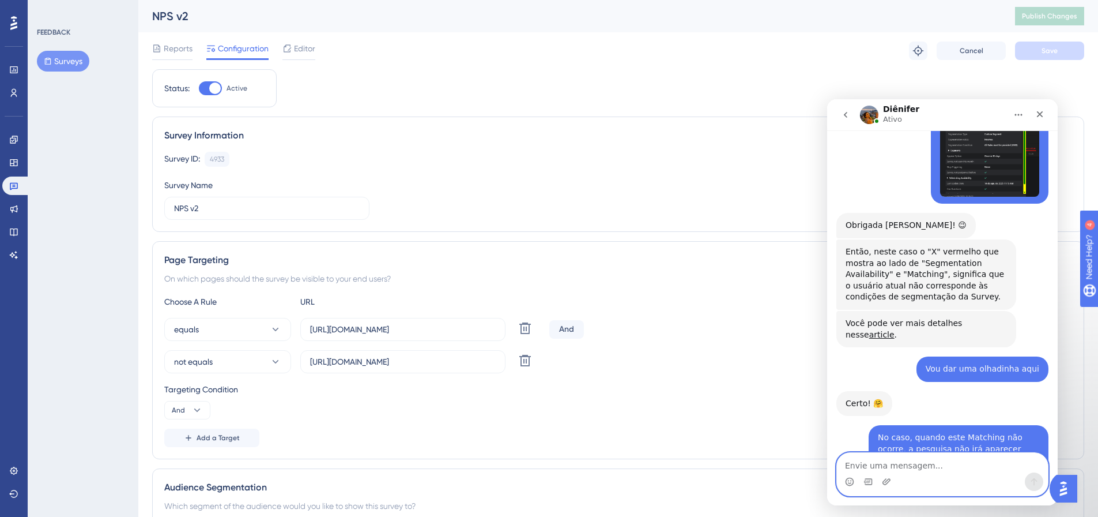
click at [887, 467] on textarea "Envie uma mensagem..." at bounding box center [942, 463] width 211 height 20
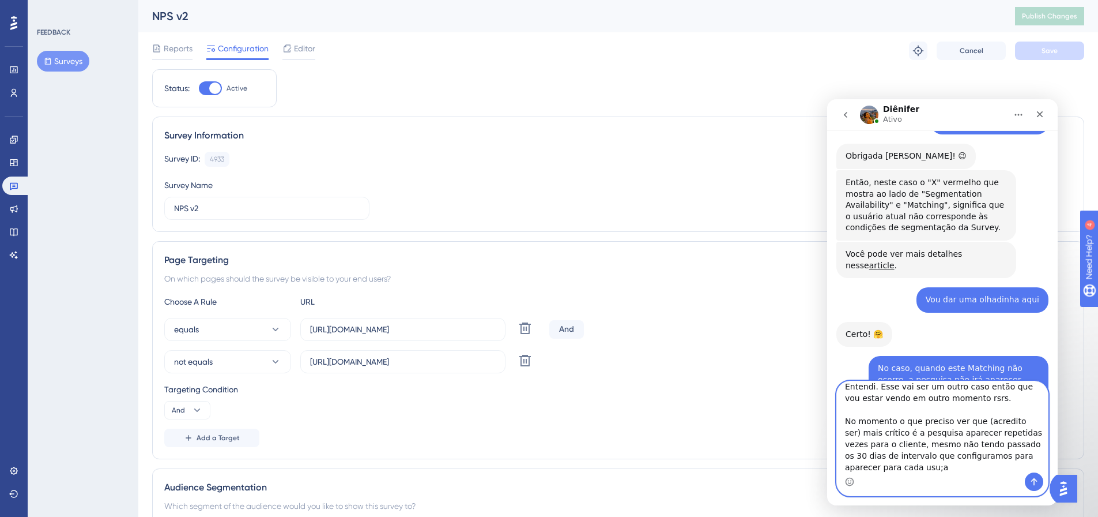
scroll to position [1891, 0]
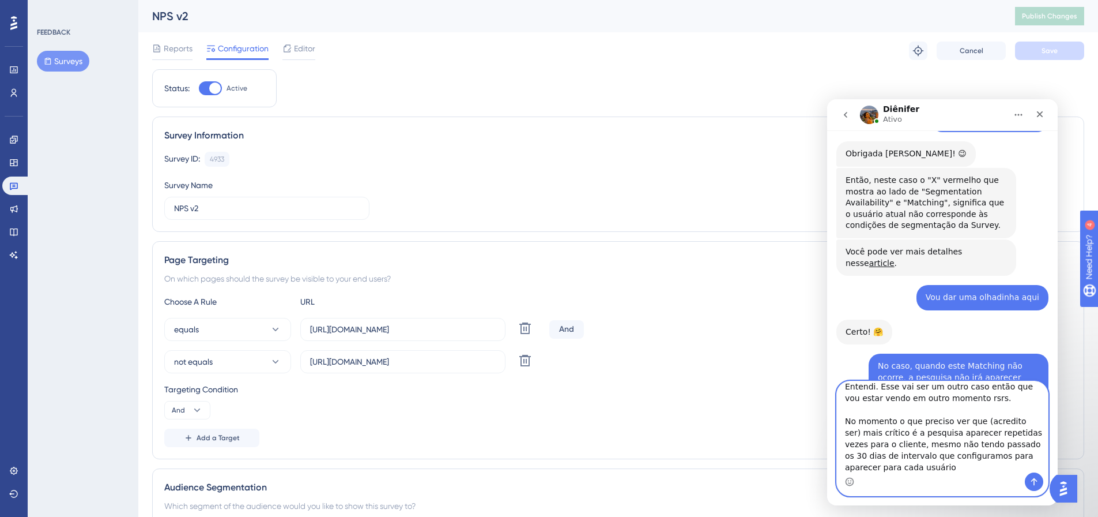
click at [886, 435] on textarea "Entendi. Esse vai ser um outro caso então que vou estar vendo em outro momento …" at bounding box center [942, 426] width 211 height 91
click at [933, 434] on textarea "Entendi. Esse vai ser um outro caso então que vou estar vendo em outro momento …" at bounding box center [942, 426] width 211 height 91
click at [927, 469] on textarea "Entendi. Esse vai ser um outro caso então que vou estar vendo em outro momento …" at bounding box center [942, 426] width 211 height 91
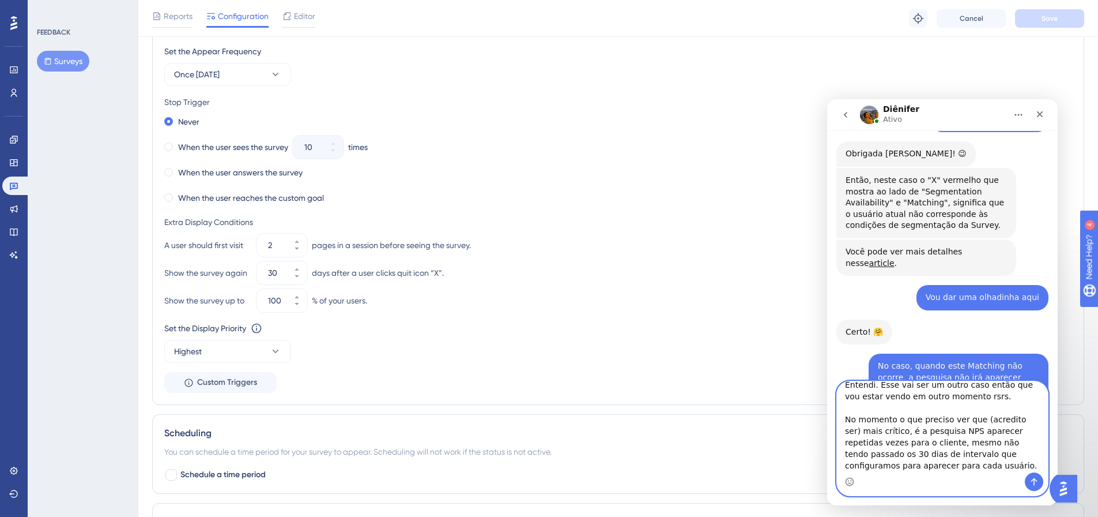
scroll to position [657, 0]
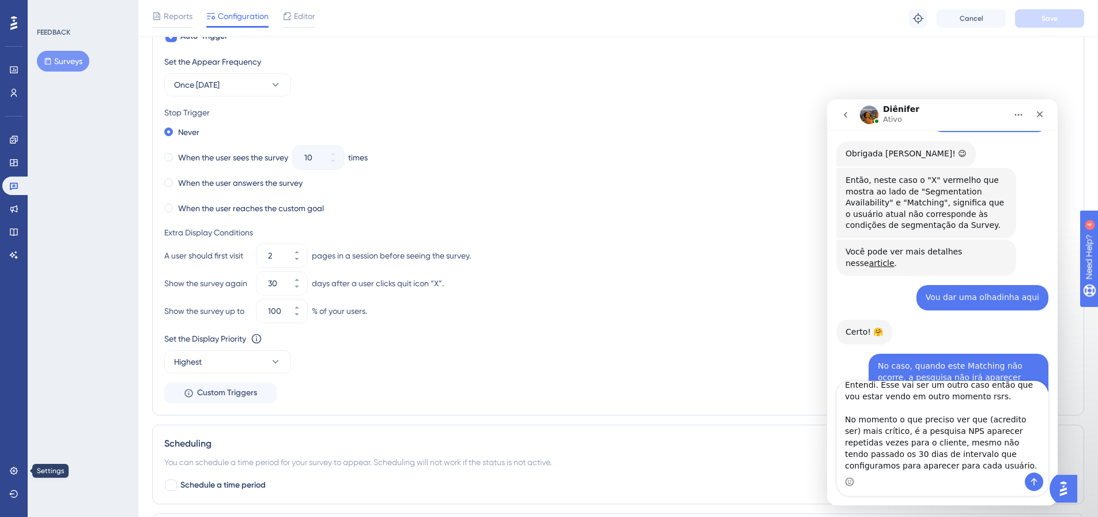
click at [14, 460] on div "Performance Users Engagement Widgets Feedback Product Updates Knowledge Base AI…" at bounding box center [14, 258] width 28 height 517
click at [15, 466] on icon at bounding box center [13, 470] width 9 height 9
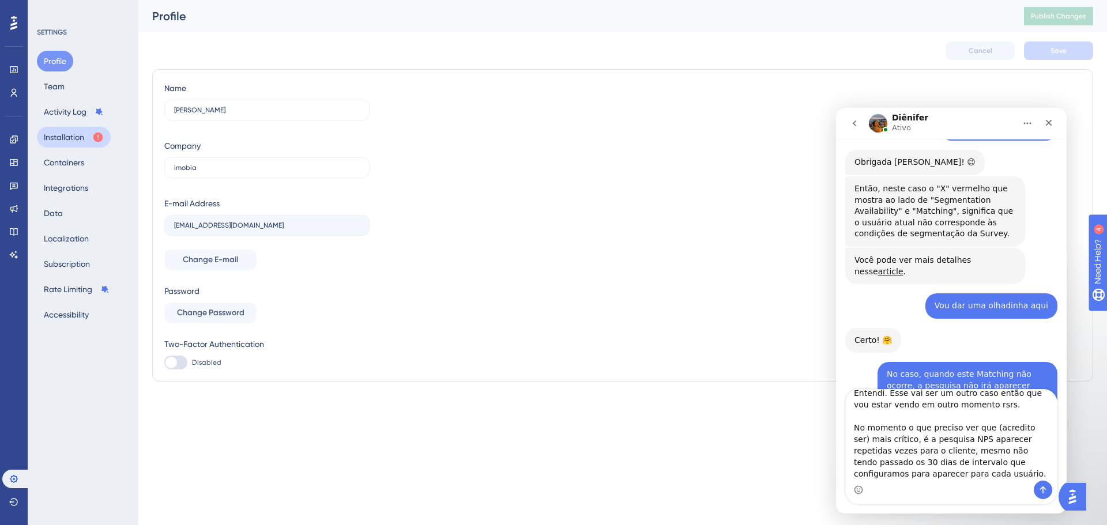
click at [88, 133] on button "Installation" at bounding box center [74, 137] width 74 height 21
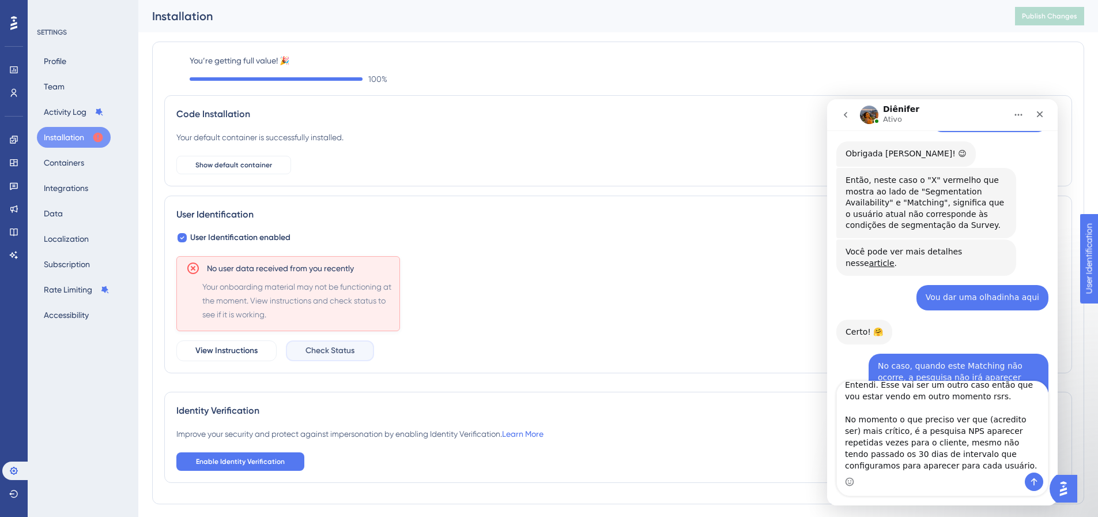
click at [322, 356] on span "Check Status" at bounding box center [330, 351] width 49 height 14
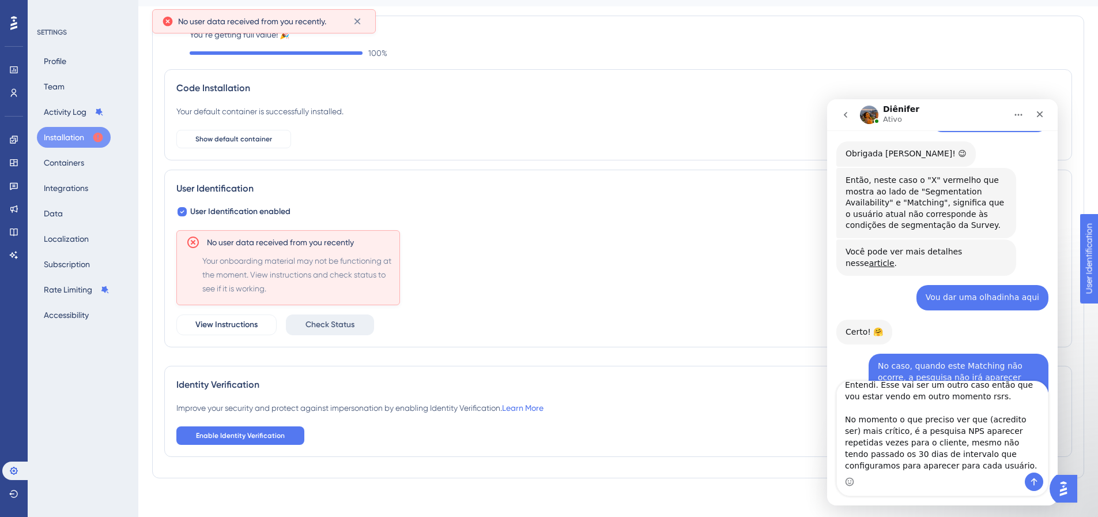
scroll to position [33, 0]
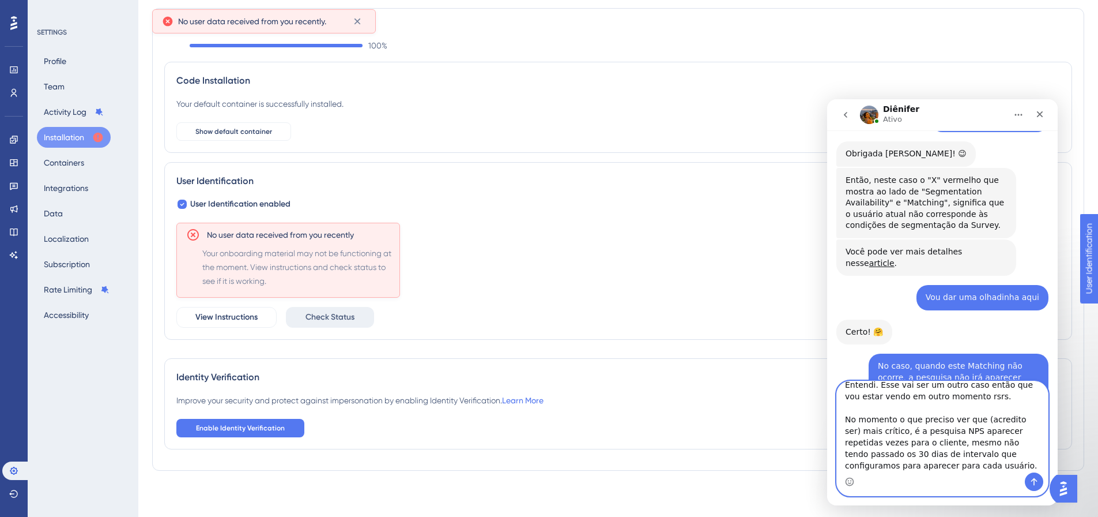
click at [893, 468] on textarea "Entendi. Esse vai ser um outro caso então que vou estar vendo em outro momento …" at bounding box center [942, 426] width 211 height 91
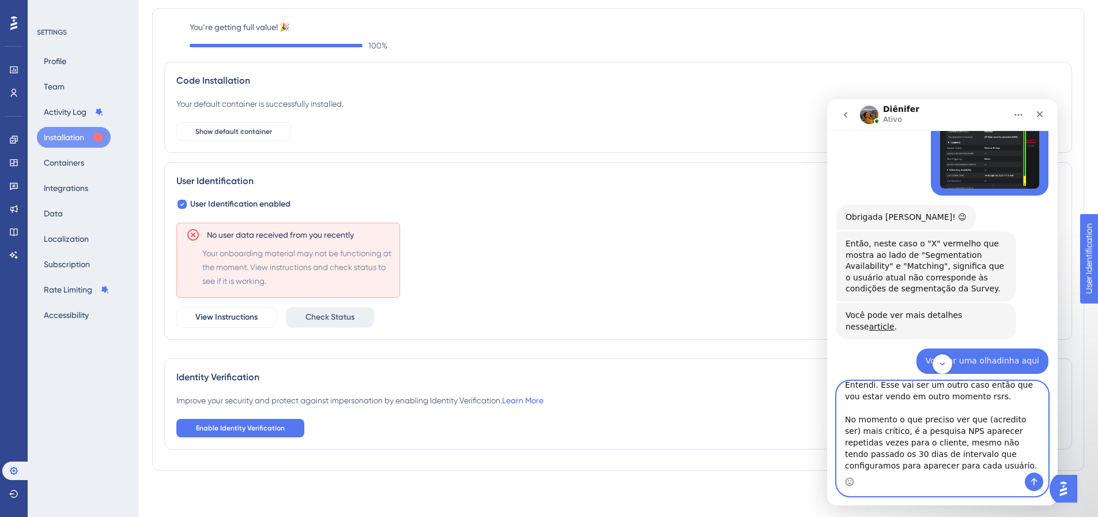
scroll to position [1891, 0]
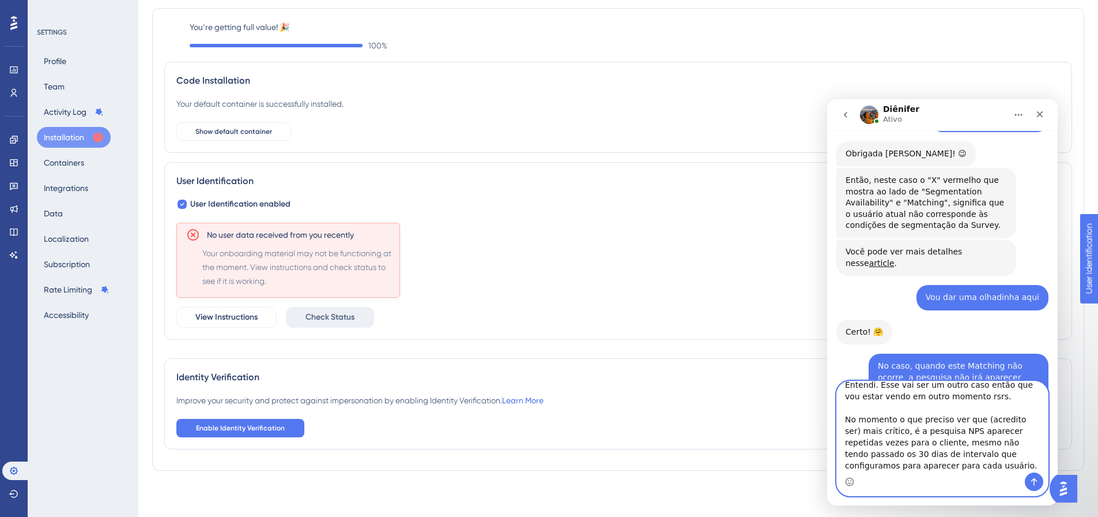
click at [868, 468] on textarea "Entendi. Esse vai ser um outro caso então que vou estar vendo em outro momento …" at bounding box center [942, 426] width 211 height 91
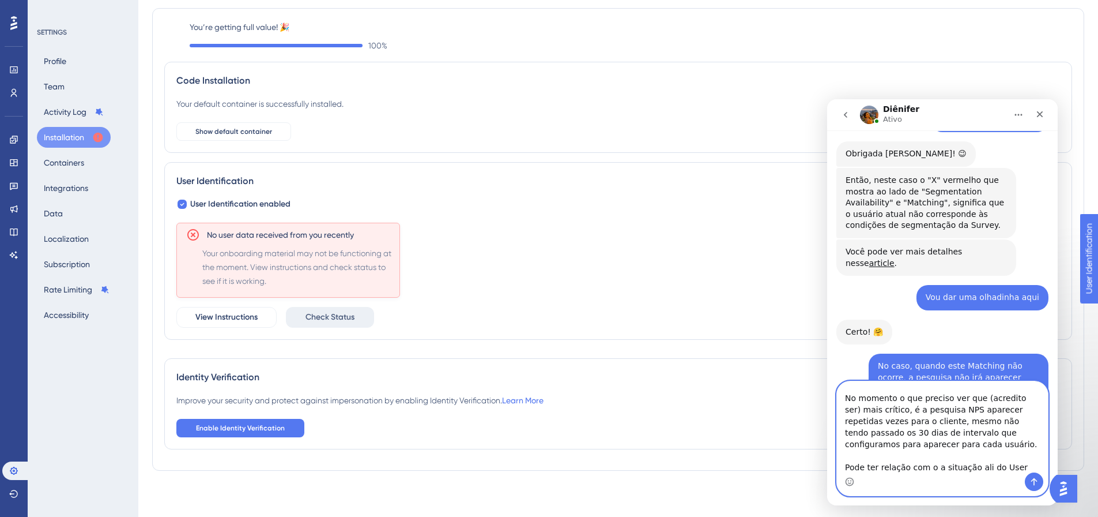
scroll to position [42, 0]
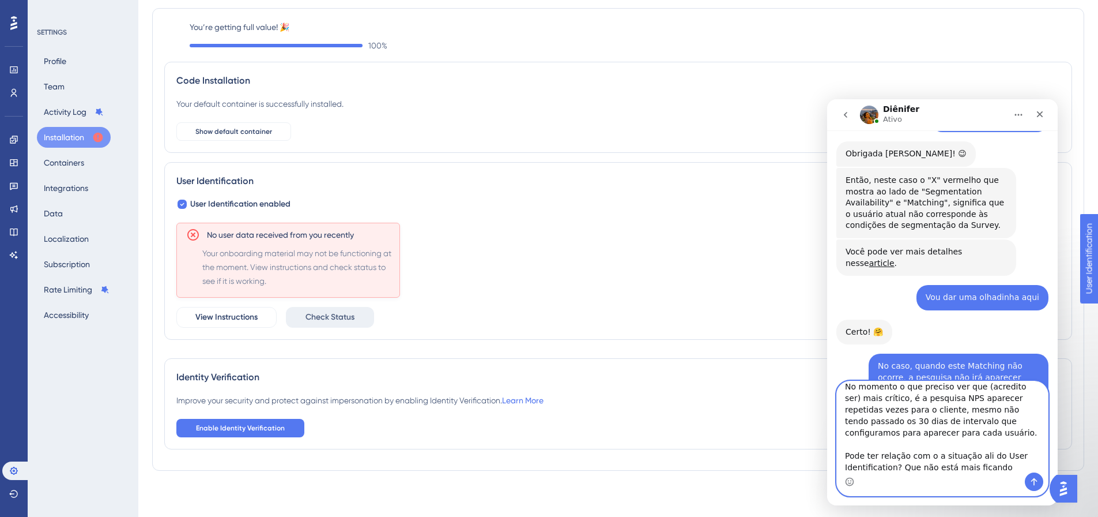
type textarea "Entendi. Esse vai ser um outro caso então que vou estar vendo em outro momento …"
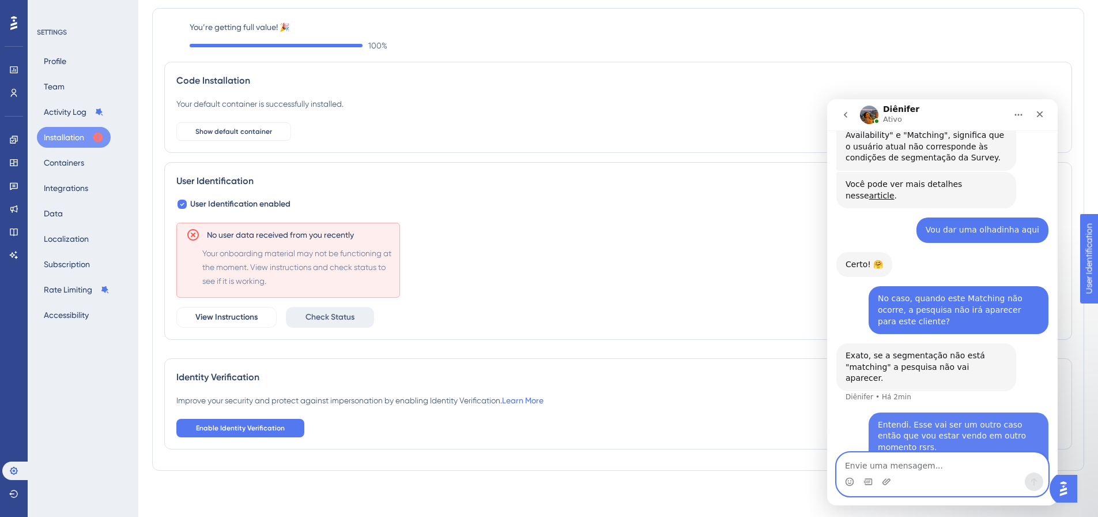
scroll to position [1990, 0]
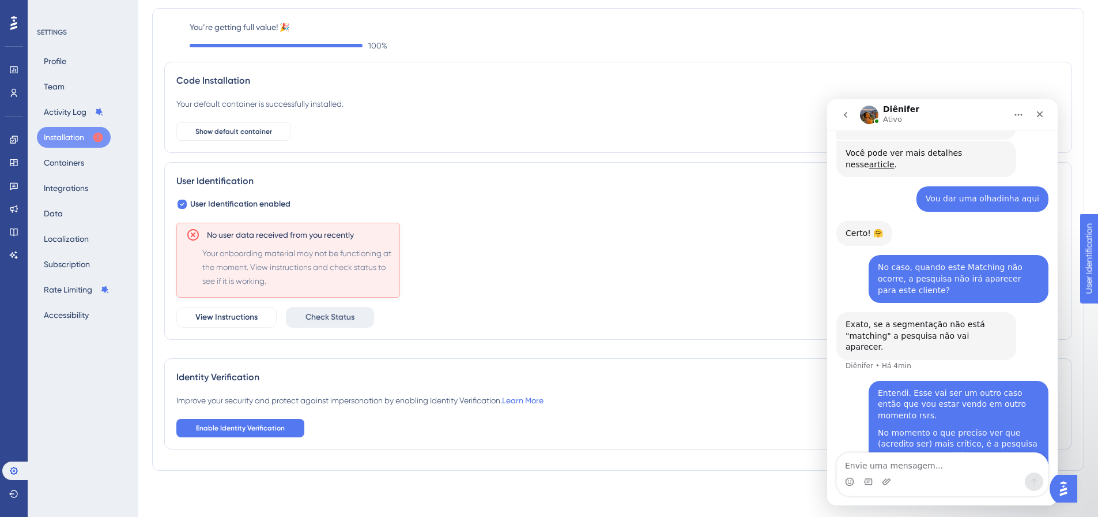
click at [563, 293] on div "No user data received from you recently Your onboarding material may not be fun…" at bounding box center [618, 275] width 884 height 105
click at [609, 323] on div "View Instructions Check Status" at bounding box center [618, 317] width 884 height 21
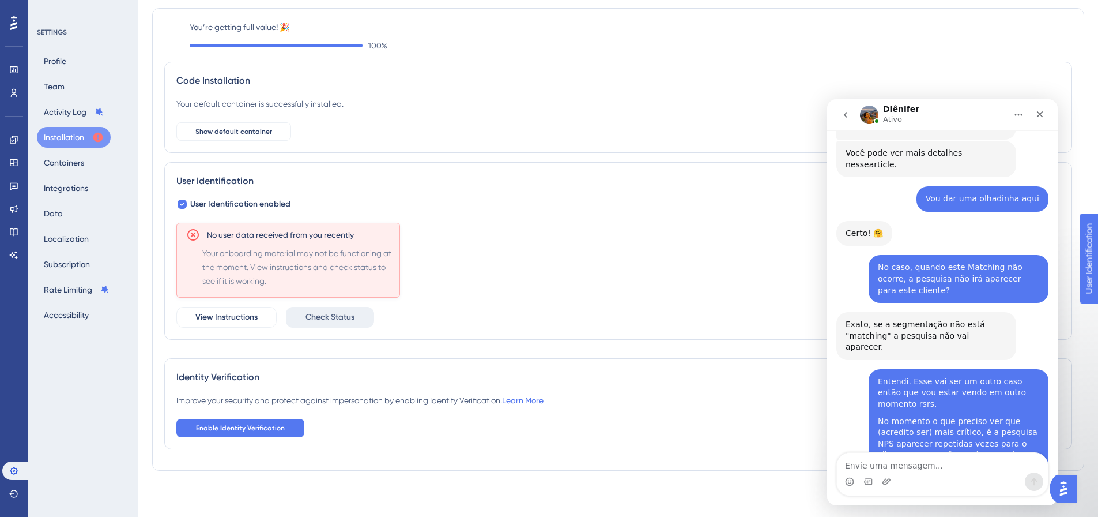
scroll to position [2075, 0]
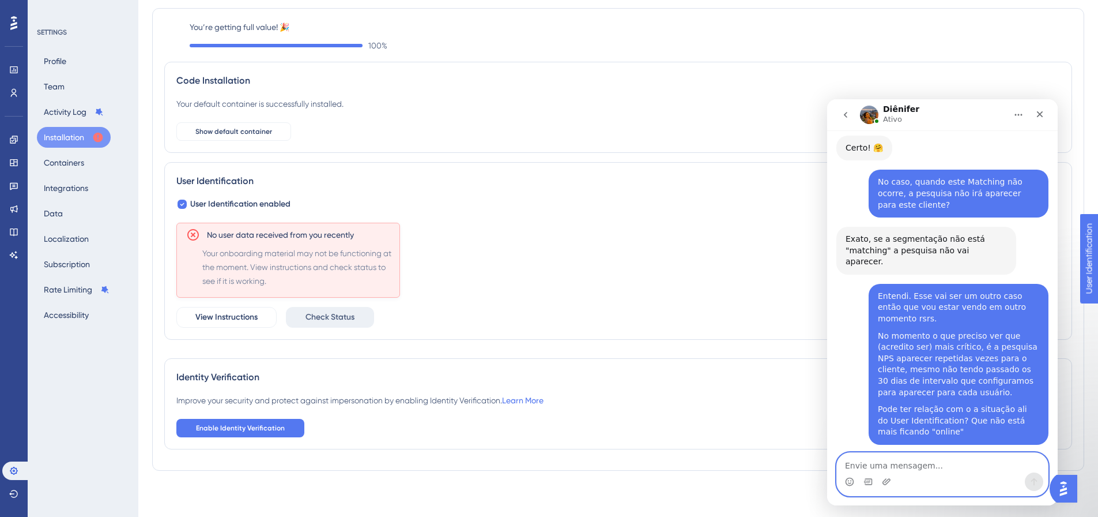
click at [964, 468] on textarea "Envie uma mensagem..." at bounding box center [942, 463] width 211 height 20
type textarea "S"
type textarea "Ela me"
type textarea "Sim"
type textarea "Isso, essa pesquisa mesmo"
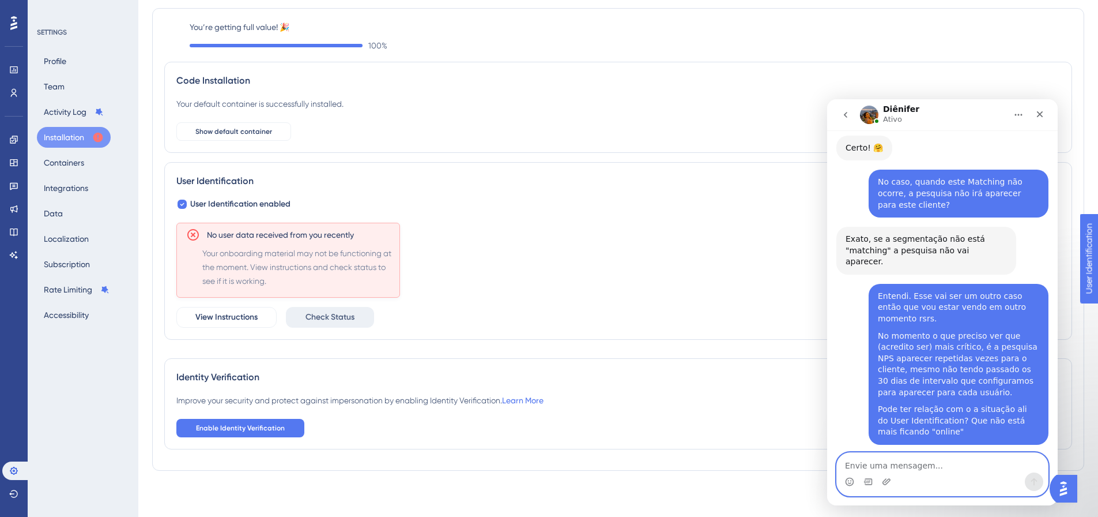
scroll to position [2109, 0]
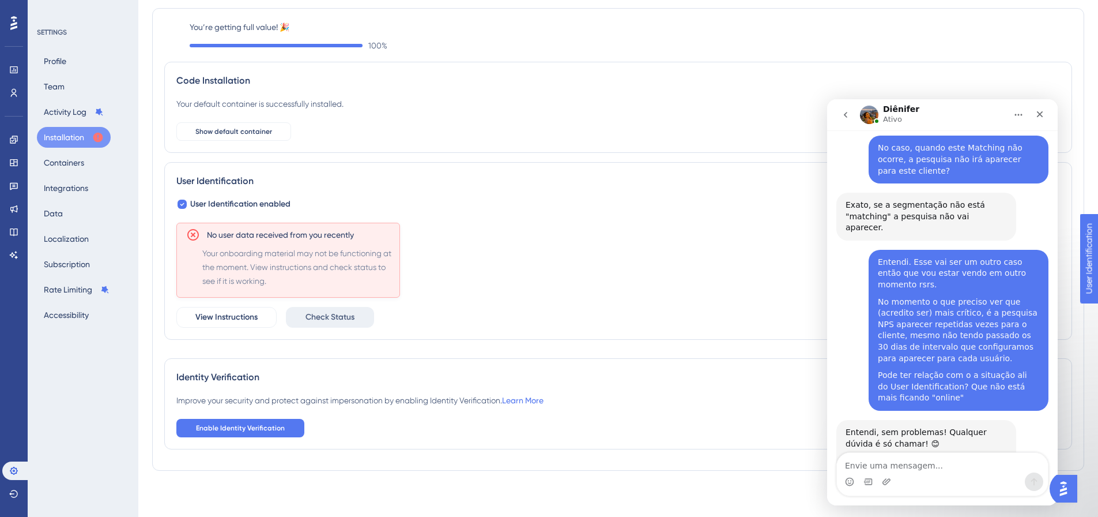
click at [662, 244] on div "No user data received from you recently Your onboarding material may not be fun…" at bounding box center [618, 275] width 884 height 105
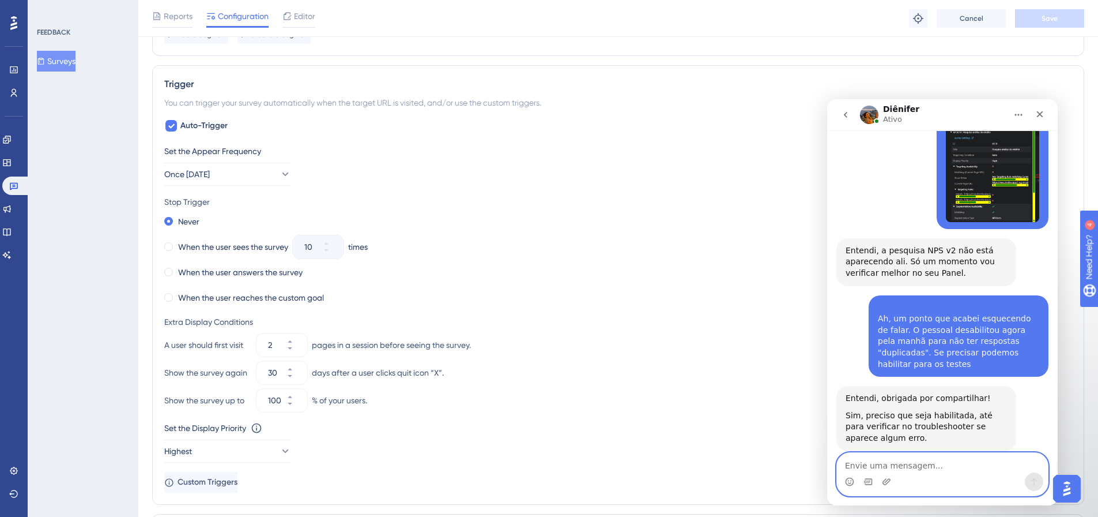
scroll to position [519, 0]
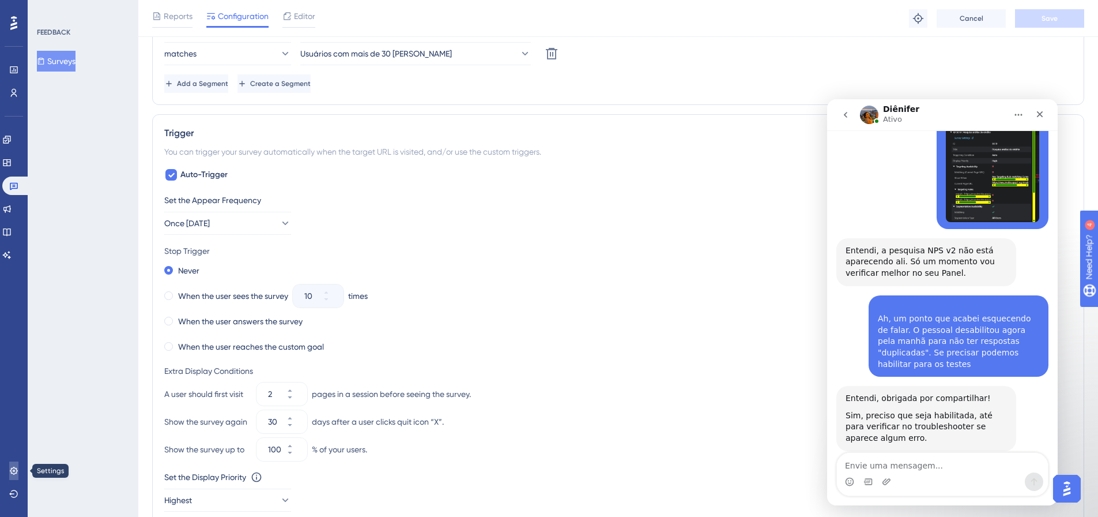
click at [9, 469] on link at bounding box center [13, 470] width 9 height 18
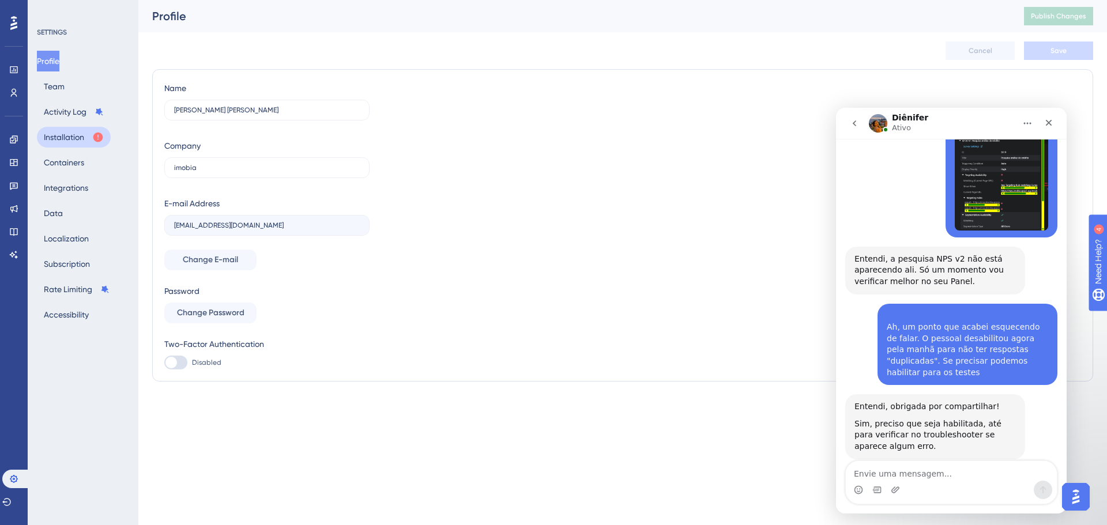
click at [58, 138] on button "Installation" at bounding box center [74, 137] width 74 height 21
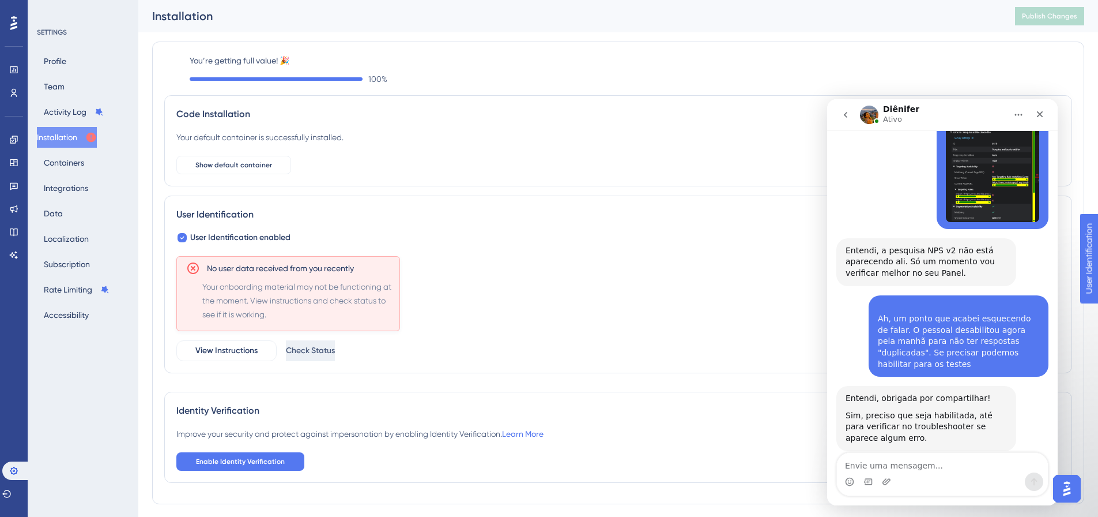
click at [334, 353] on span "Check Status" at bounding box center [310, 351] width 49 height 14
